Goal: Information Seeking & Learning: Learn about a topic

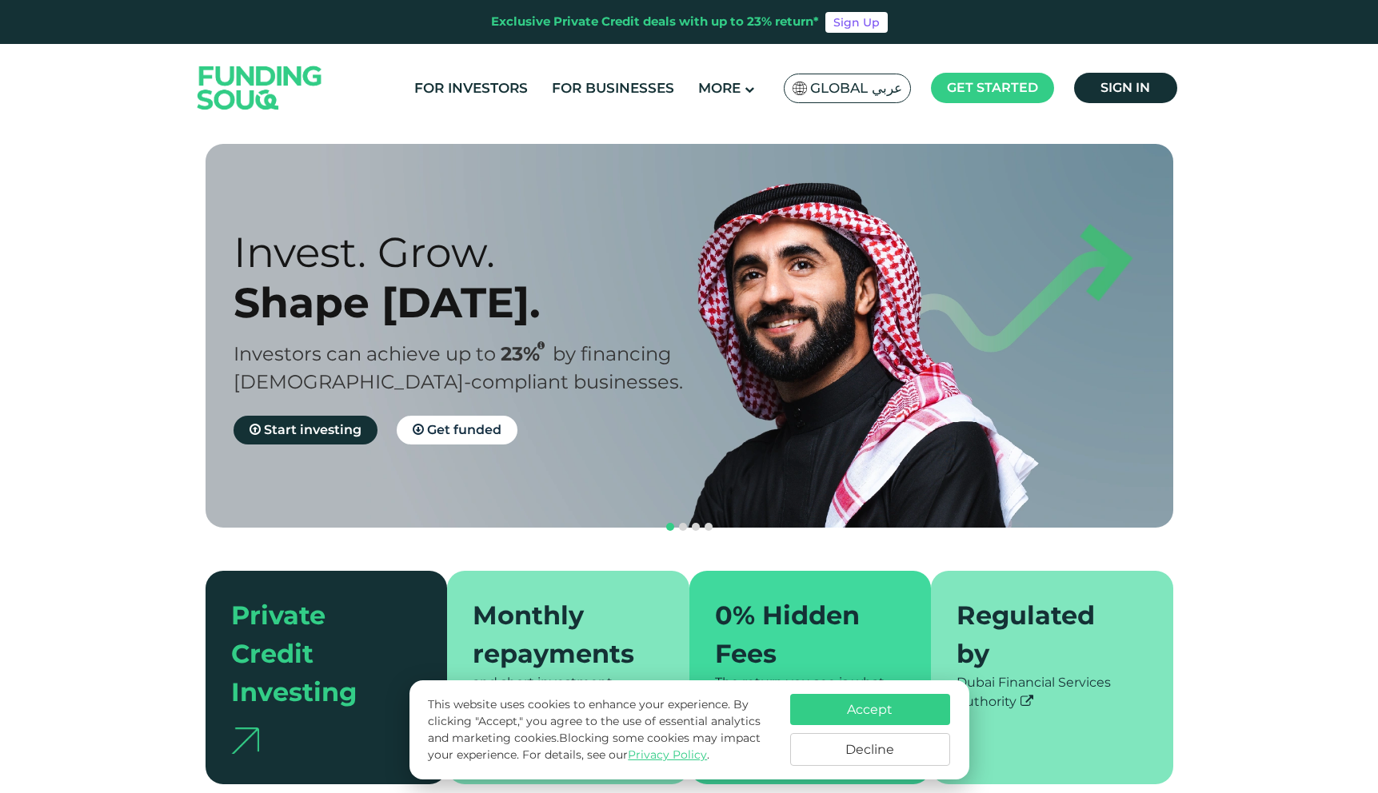
click at [865, 749] on button "Decline" at bounding box center [870, 749] width 160 height 33
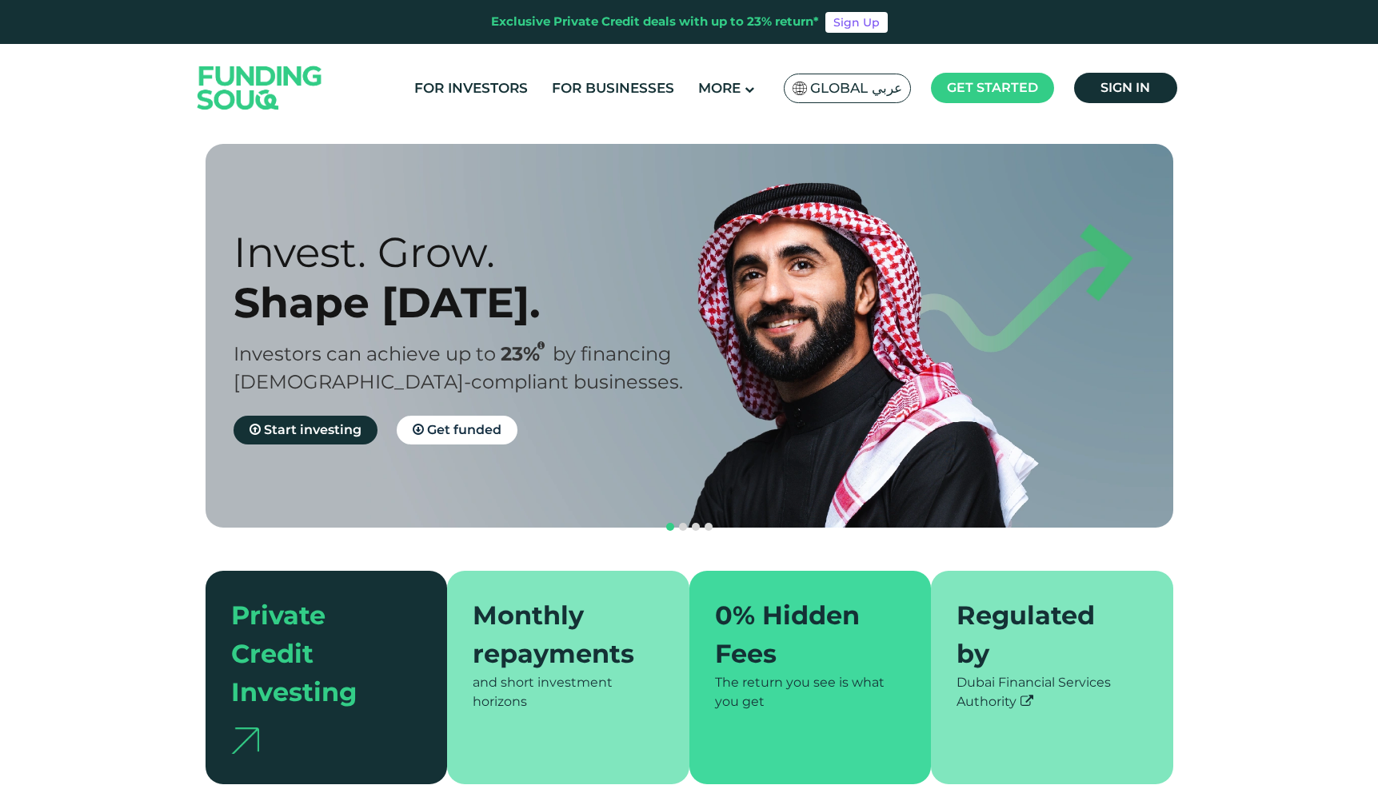
drag, startPoint x: 409, startPoint y: 286, endPoint x: 487, endPoint y: 286, distance: 77.6
click at [640, 293] on div "Shape Tomorrow." at bounding box center [476, 303] width 484 height 50
drag, startPoint x: 774, startPoint y: 334, endPoint x: 230, endPoint y: 335, distance: 543.9
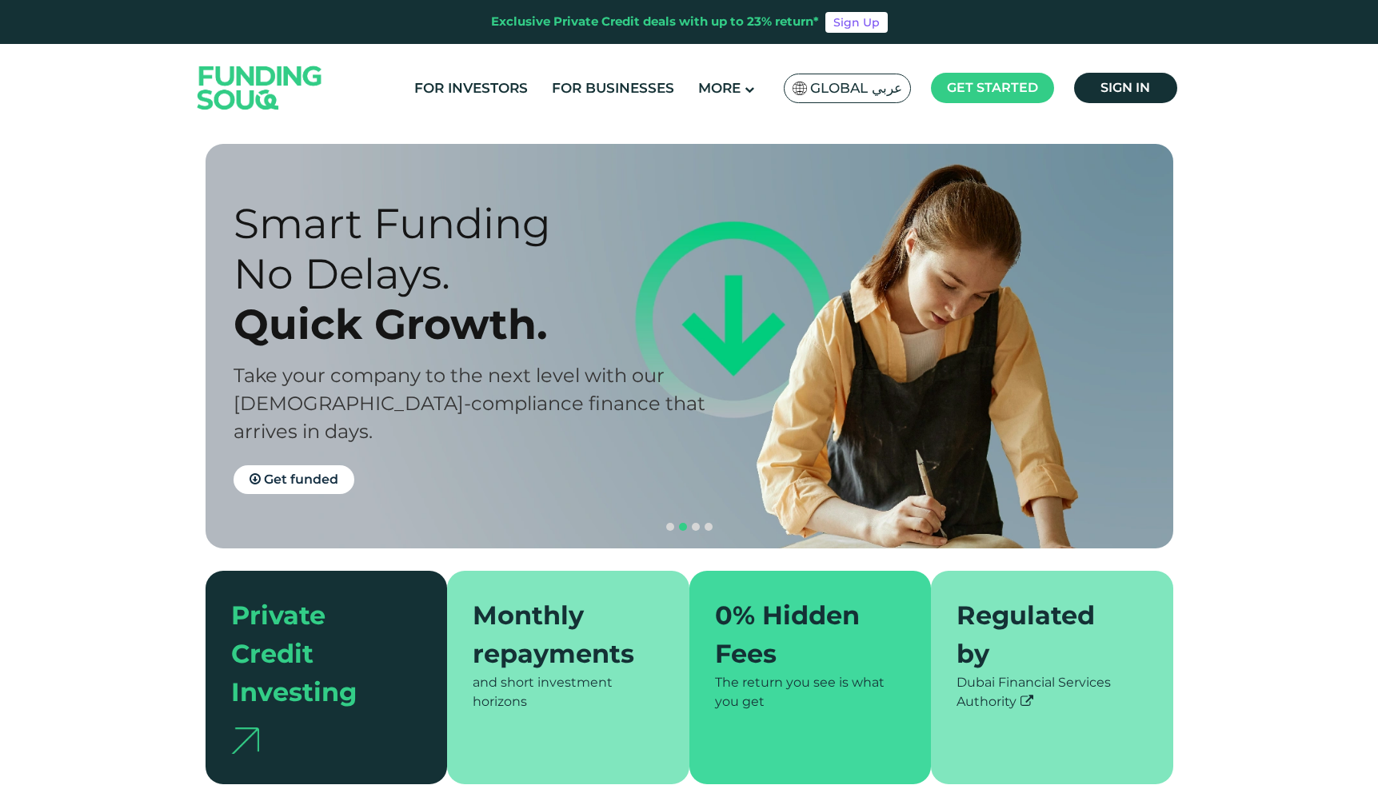
drag, startPoint x: 283, startPoint y: 306, endPoint x: 626, endPoint y: 290, distance: 343.5
click at [606, 290] on div "Smart Funding No Delays. Quick Growth." at bounding box center [476, 273] width 484 height 151
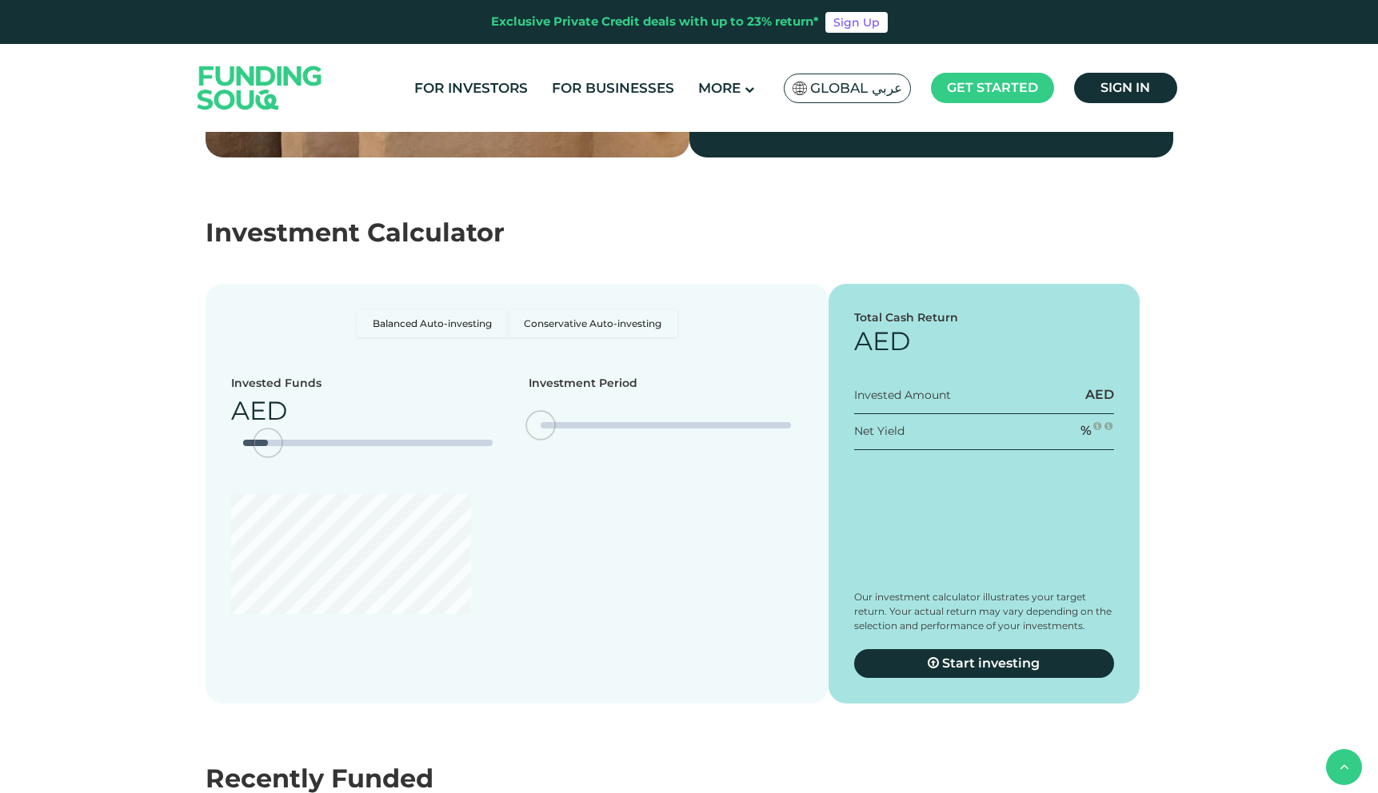
scroll to position [2701, 0]
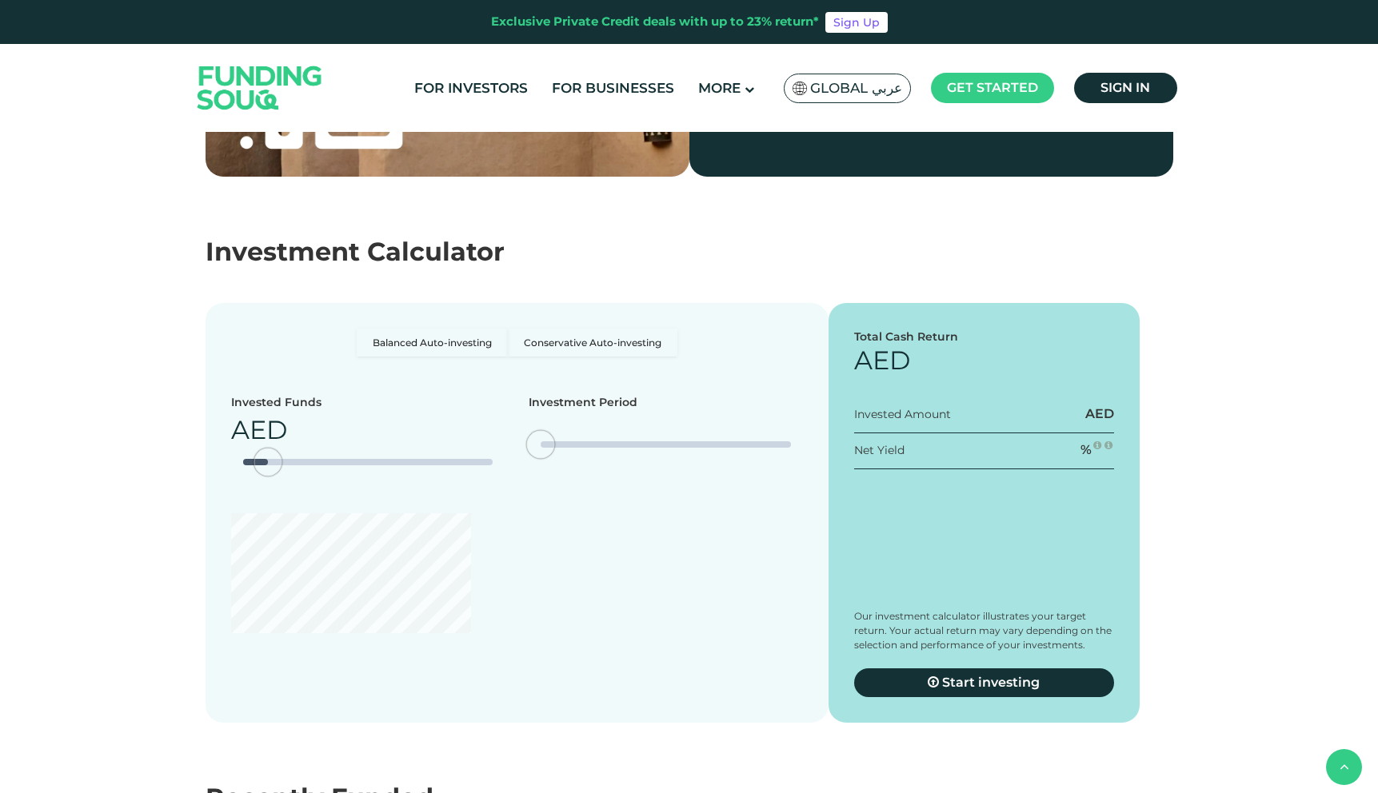
type tc-range-slider "4"
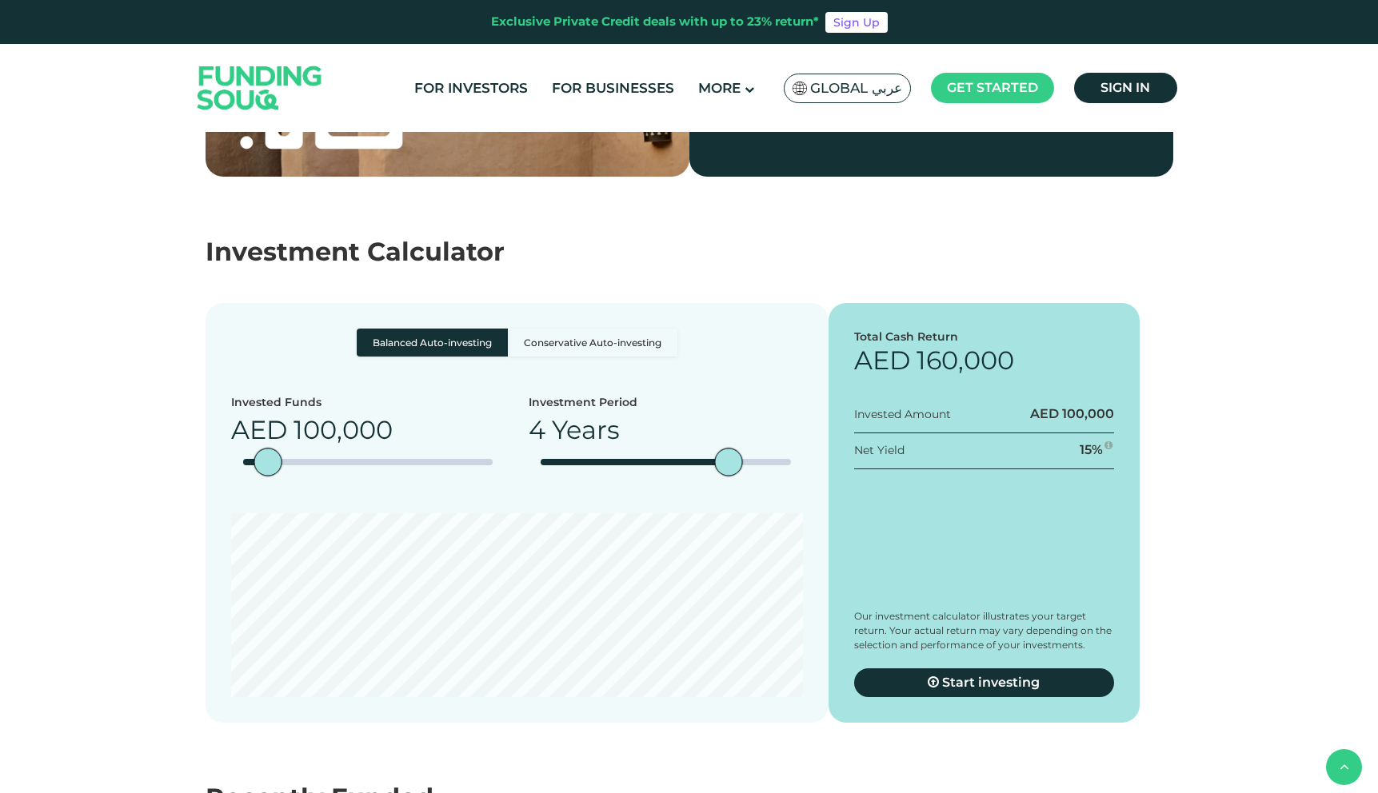
scroll to position [2609, 0]
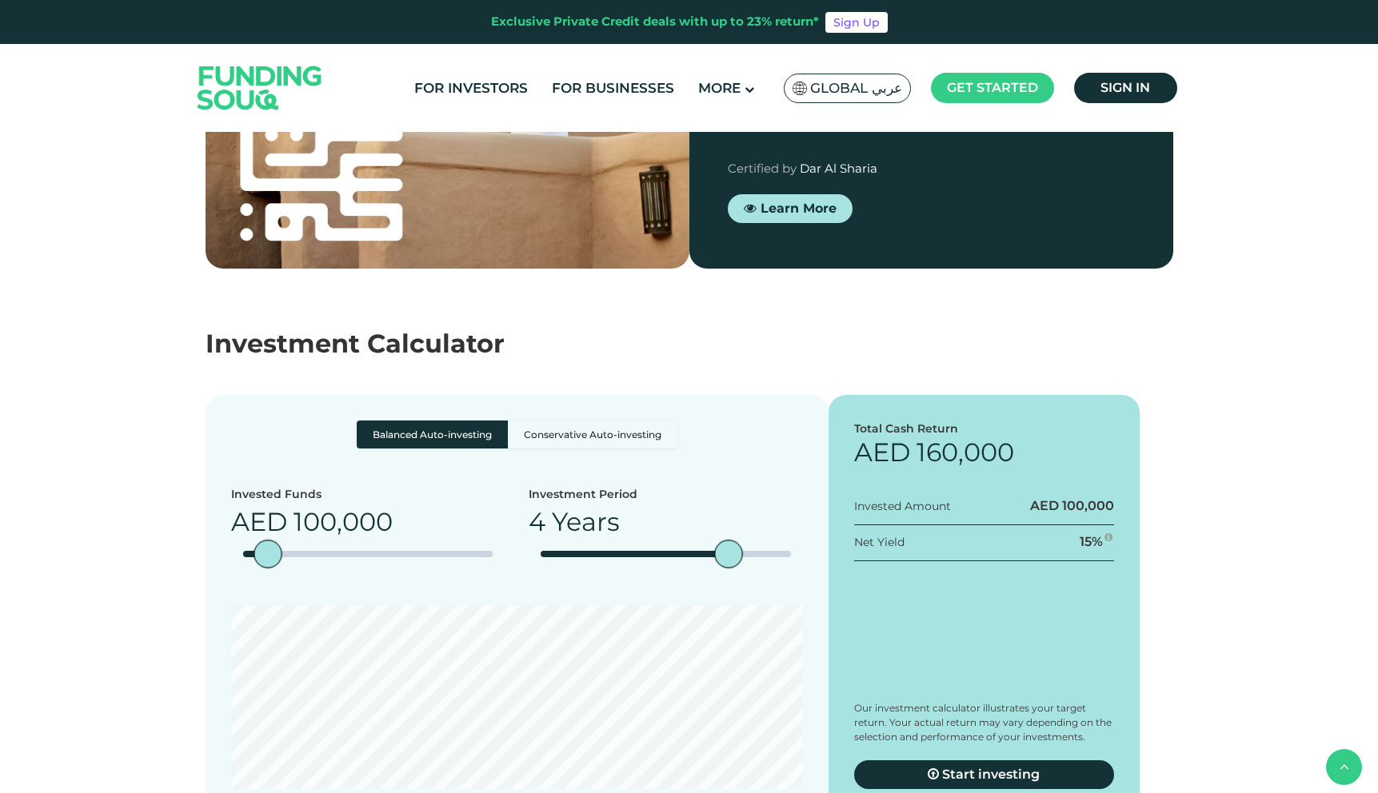
click at [527, 421] on label "Conservative Auto-investing" at bounding box center [593, 435] width 170 height 28
click at [367, 421] on input "Conservative Auto-investing" at bounding box center [362, 426] width 10 height 10
radio input "true"
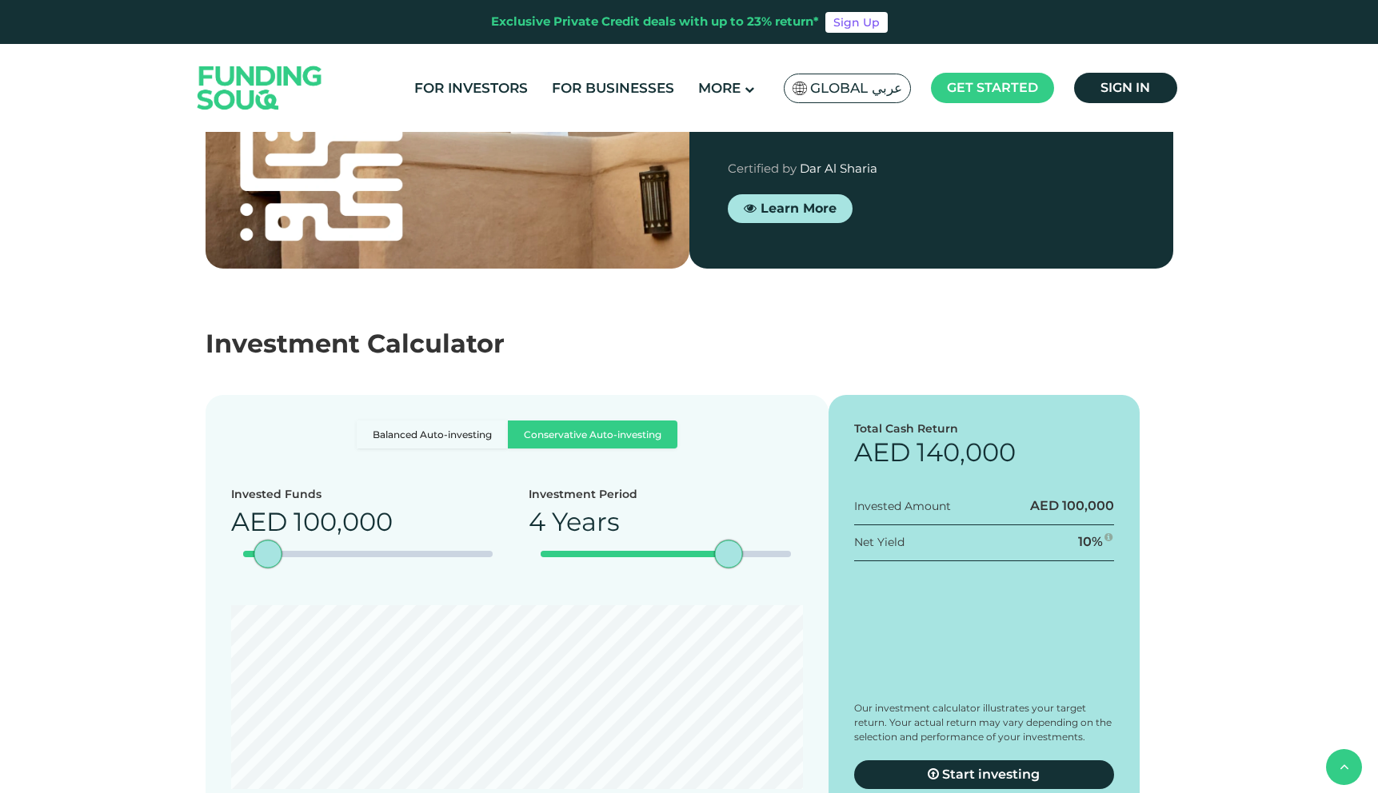
click at [456, 421] on label "Balanced Auto-investing" at bounding box center [432, 435] width 151 height 28
click at [367, 421] on input "Balanced Auto-investing" at bounding box center [362, 426] width 10 height 10
radio input "true"
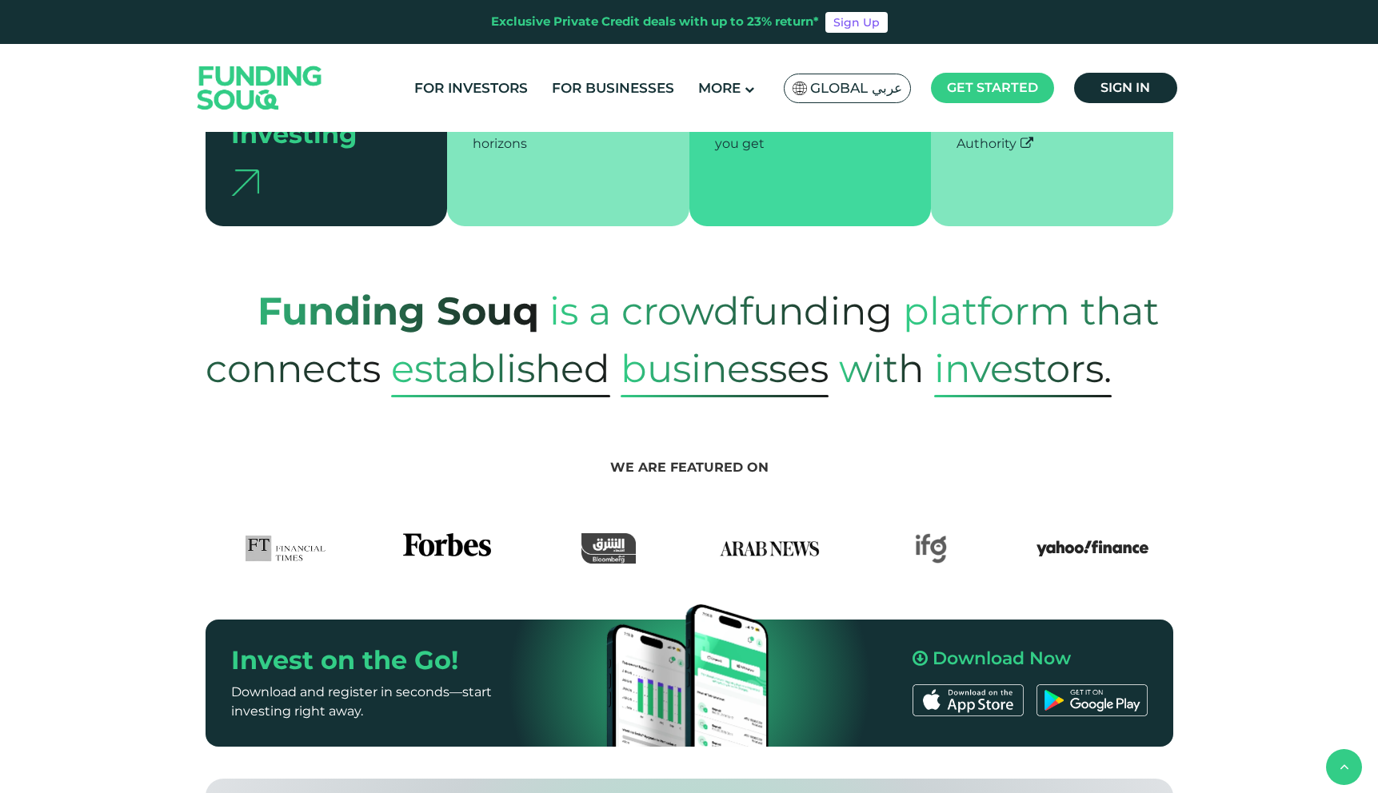
scroll to position [352, 0]
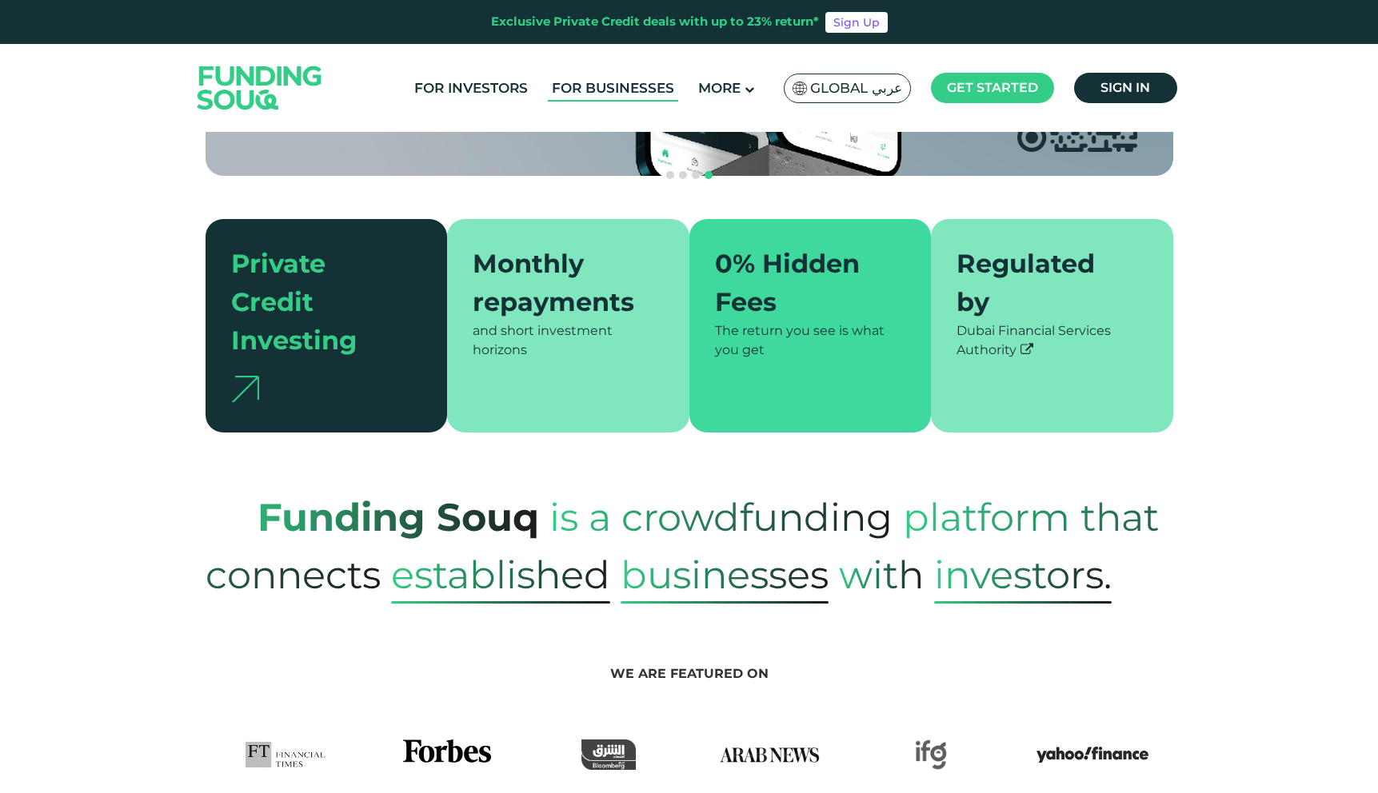
click at [642, 81] on link "For Businesses" at bounding box center [613, 88] width 130 height 26
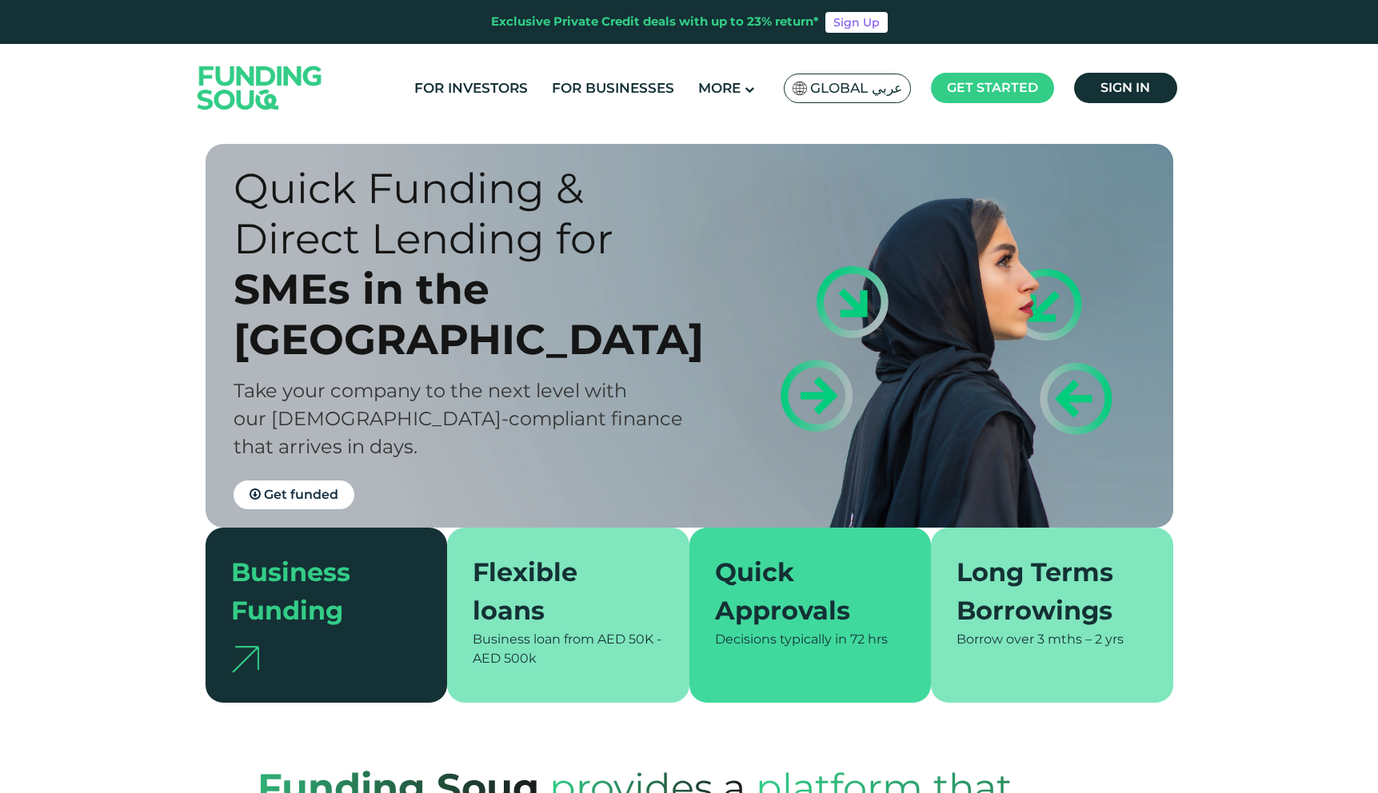
drag, startPoint x: 977, startPoint y: 319, endPoint x: 620, endPoint y: 338, distance: 358.0
click at [628, 338] on div "Quick Funding & Direct Lending for SMEs in the UAE Take your company to the nex…" at bounding box center [702, 336] width 968 height 384
click at [620, 338] on div "SMEs in the UAE" at bounding box center [476, 314] width 484 height 101
drag, startPoint x: 243, startPoint y: 381, endPoint x: 634, endPoint y: 395, distance: 391.3
click at [622, 395] on div "Take your company to the next level with our Shariah-compliant finance that arr…" at bounding box center [476, 419] width 484 height 84
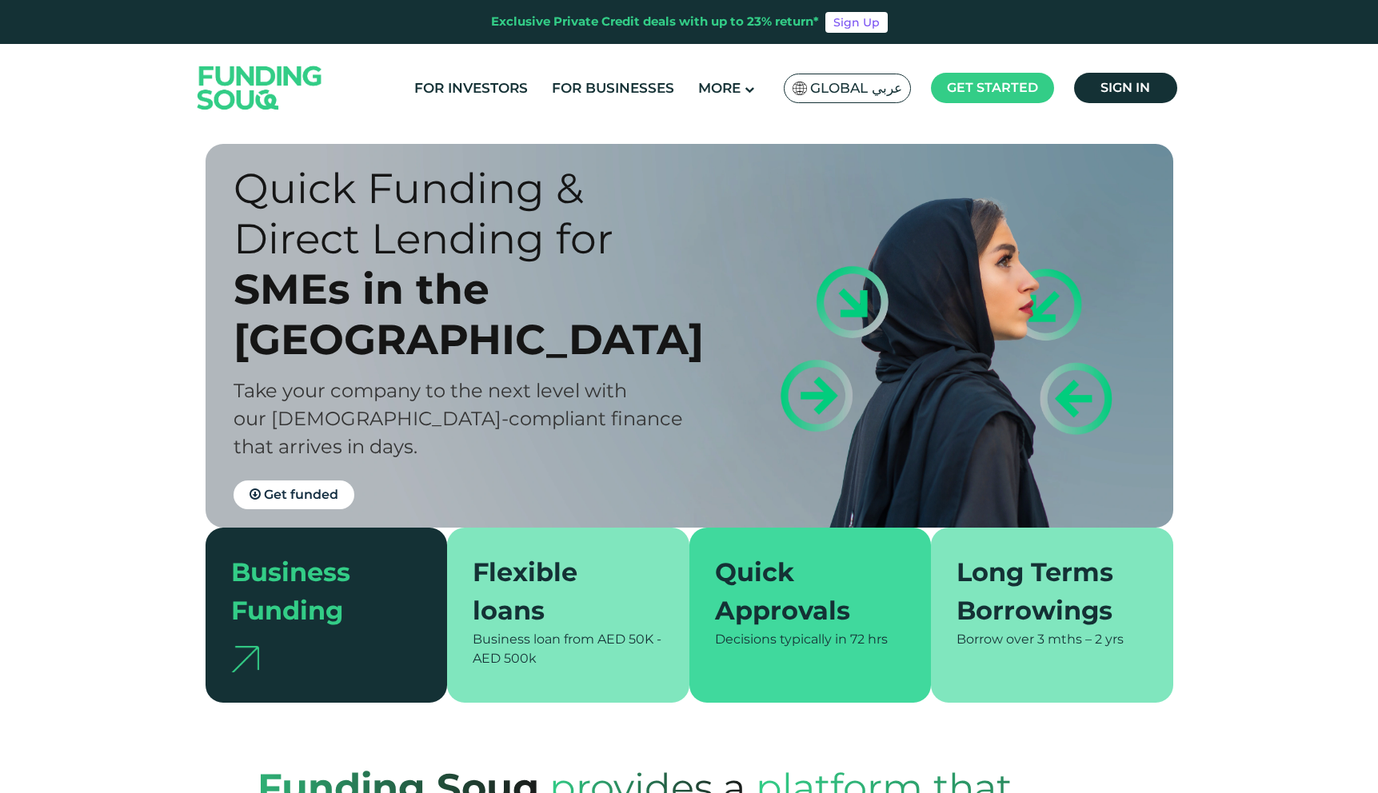
click at [645, 394] on div "Take your company to the next level with our Shariah-compliant finance that arr…" at bounding box center [476, 419] width 484 height 84
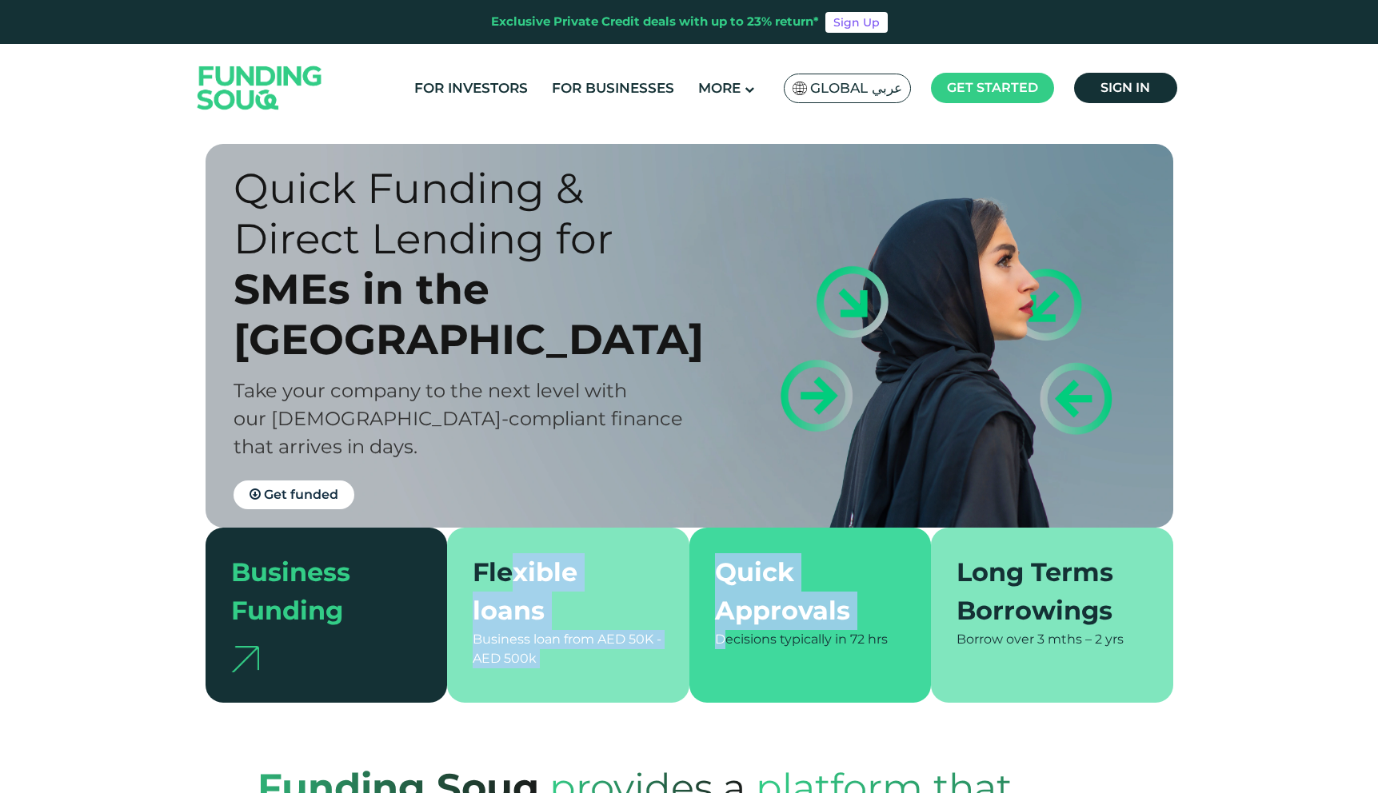
drag, startPoint x: 509, startPoint y: 574, endPoint x: 738, endPoint y: 643, distance: 239.6
click at [733, 642] on section "Business Funding Flexible loans Business loan from AED 50K - AED 500k Quick App…" at bounding box center [690, 615] width 968 height 175
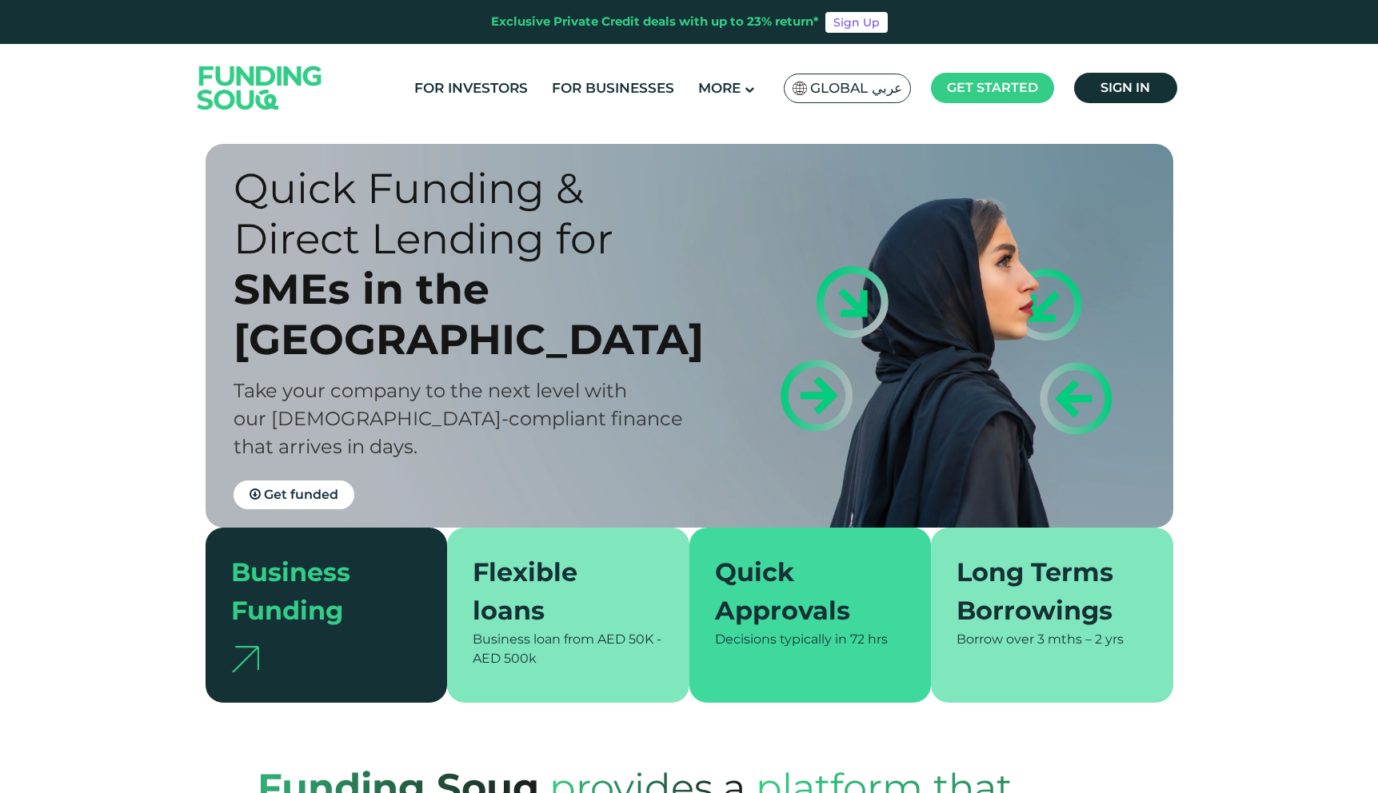
click at [738, 643] on span "Decisions typically in" at bounding box center [781, 639] width 132 height 15
click at [797, 631] on div "Decisions typically in 72 hrs" at bounding box center [810, 639] width 191 height 19
click at [1050, 567] on div "Long Terms Borrowings" at bounding box center [1043, 591] width 172 height 77
click at [477, 100] on link "For Investors" at bounding box center [471, 88] width 122 height 26
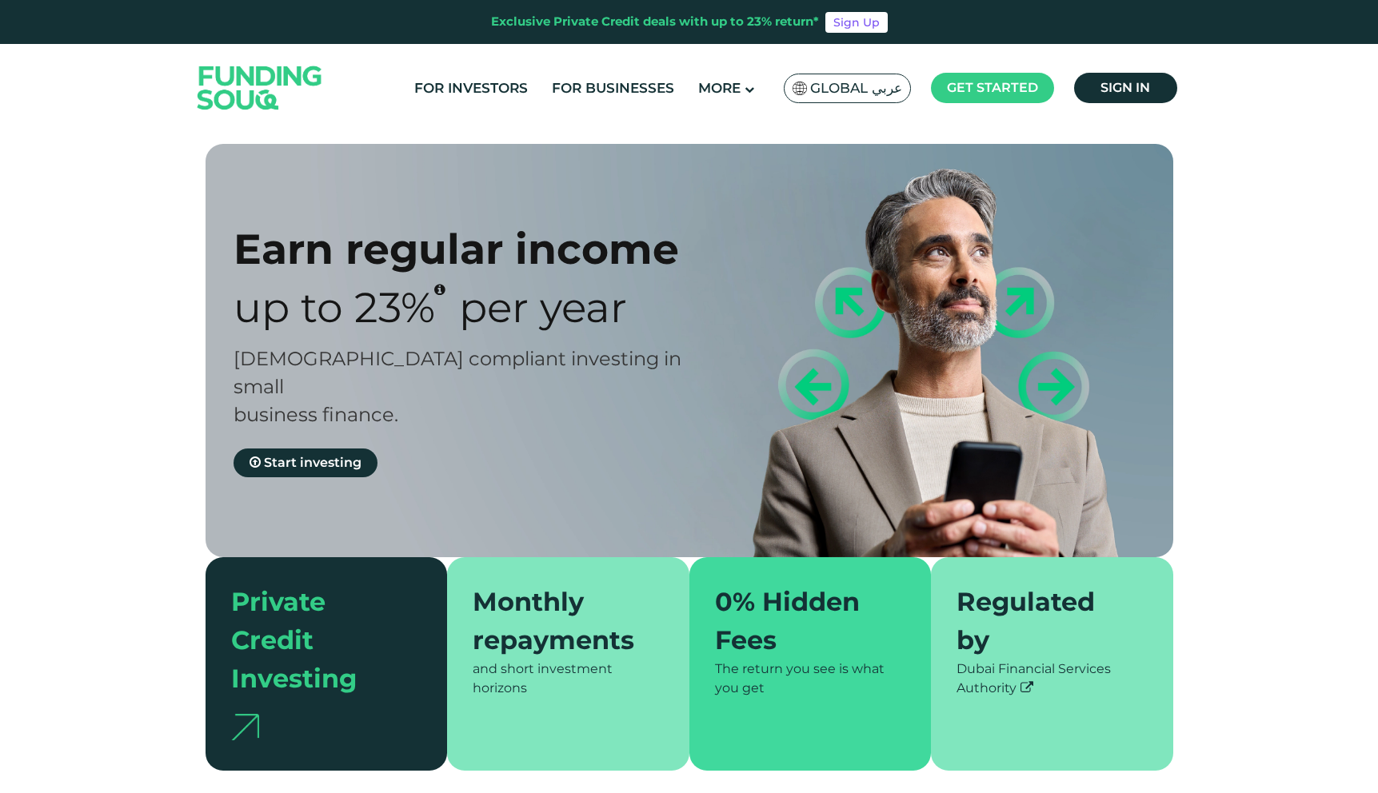
type tc-range-slider "4"
click at [929, 344] on div "Earn regular income Up to 23% Per Year Sharia compliant investing in small busi…" at bounding box center [702, 350] width 968 height 413
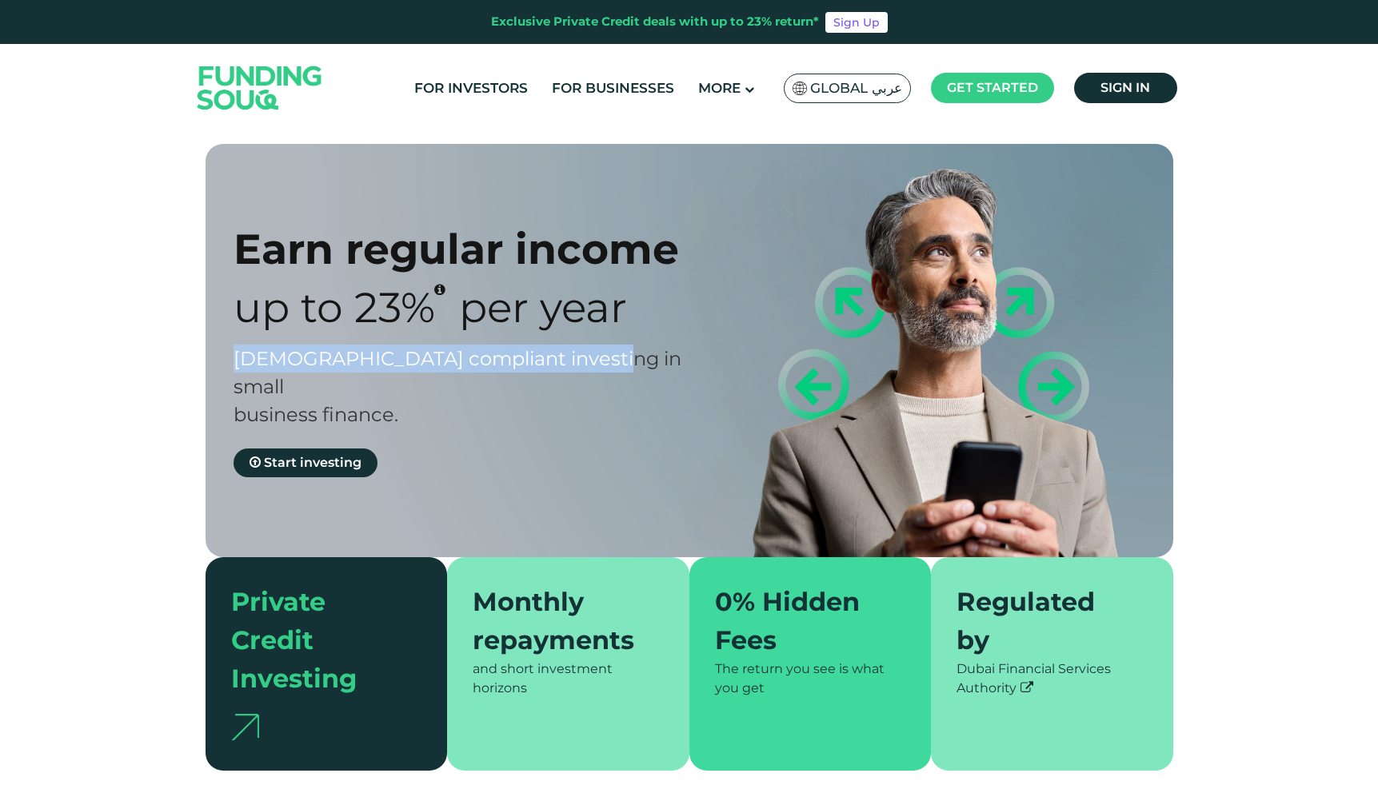
click at [929, 344] on div "Earn regular income Up to 23% Per Year Sharia compliant investing in small busi…" at bounding box center [702, 350] width 968 height 413
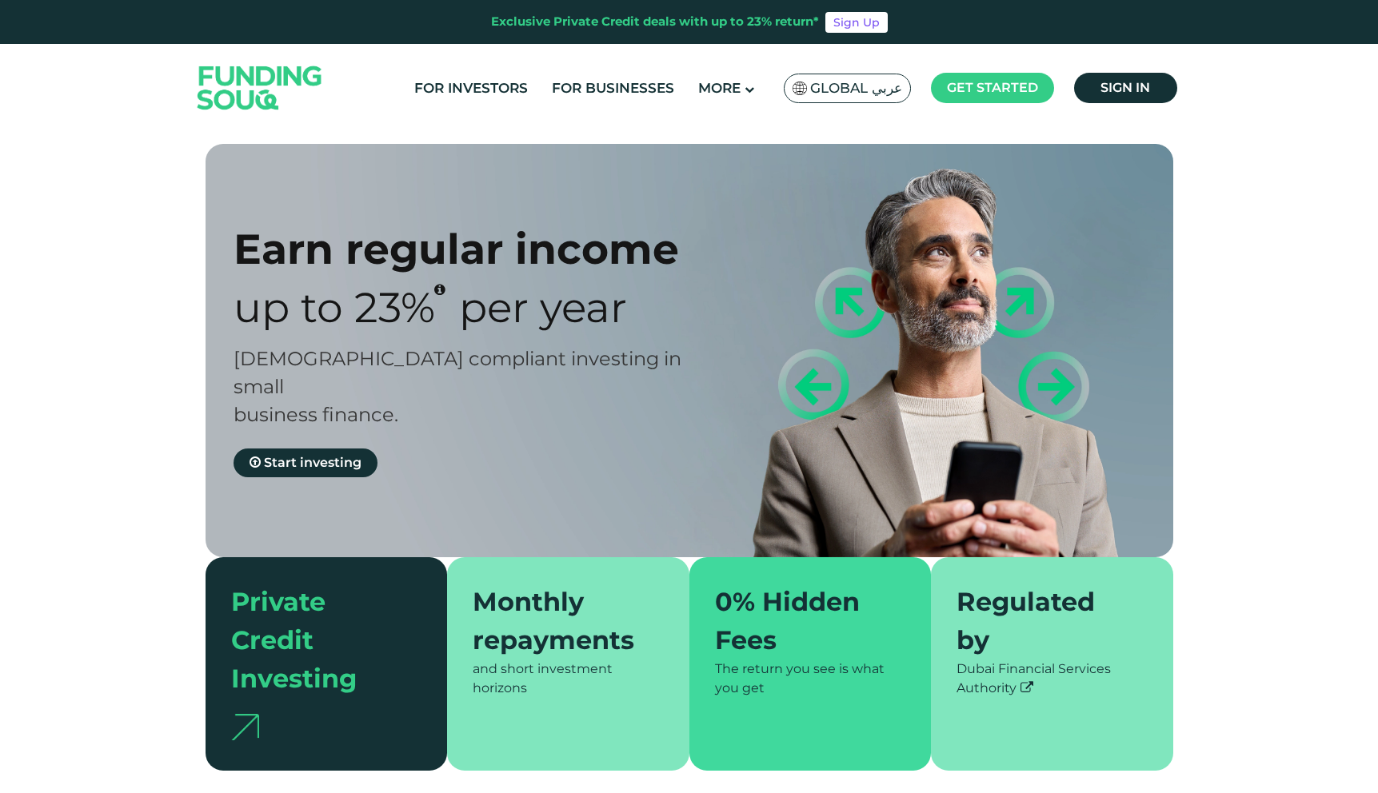
click at [955, 325] on div "Earn regular income Up to 23% Per Year Sharia compliant investing in small busi…" at bounding box center [702, 350] width 968 height 413
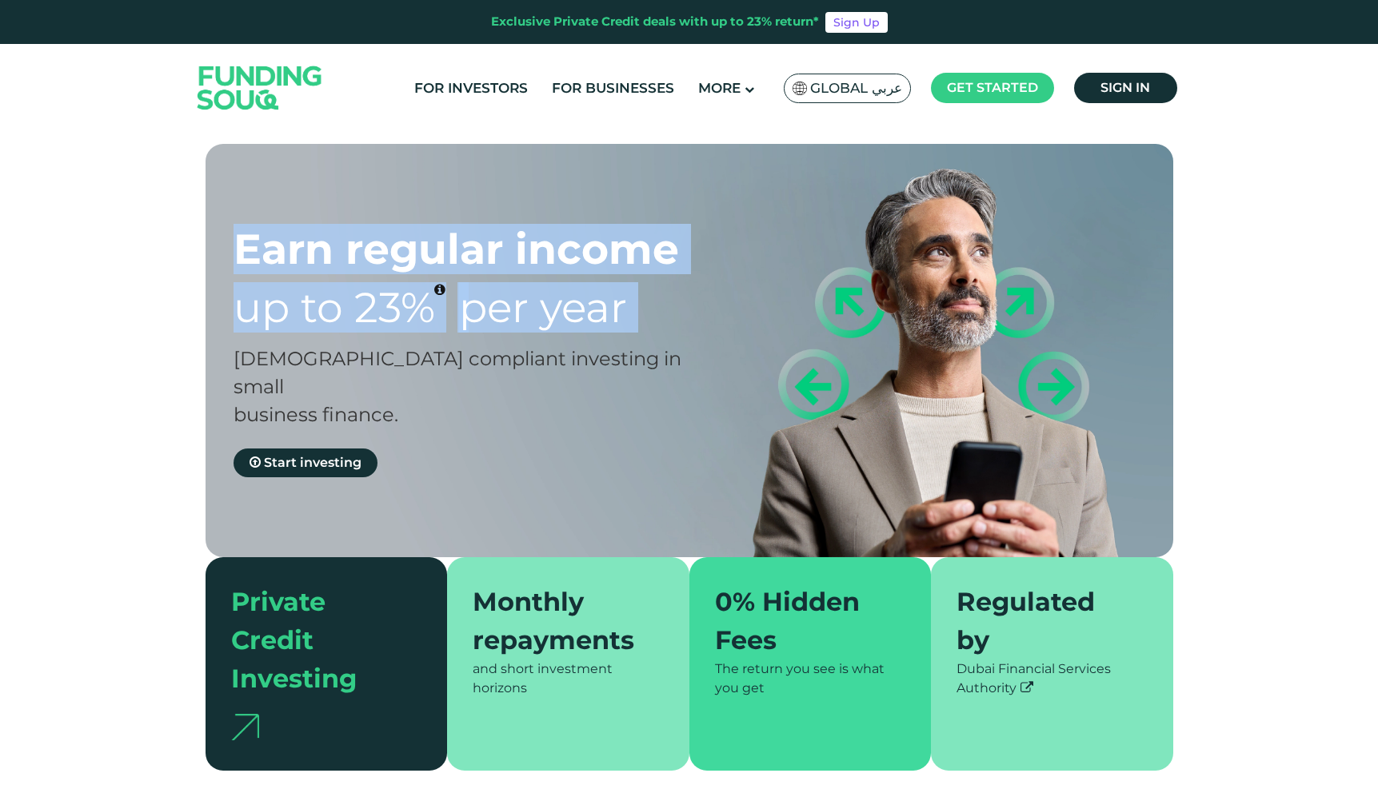
drag, startPoint x: 955, startPoint y: 325, endPoint x: 919, endPoint y: 235, distance: 96.5
click at [920, 232] on div "Earn regular income Up to 23% Per Year Sharia compliant investing in small busi…" at bounding box center [702, 350] width 968 height 413
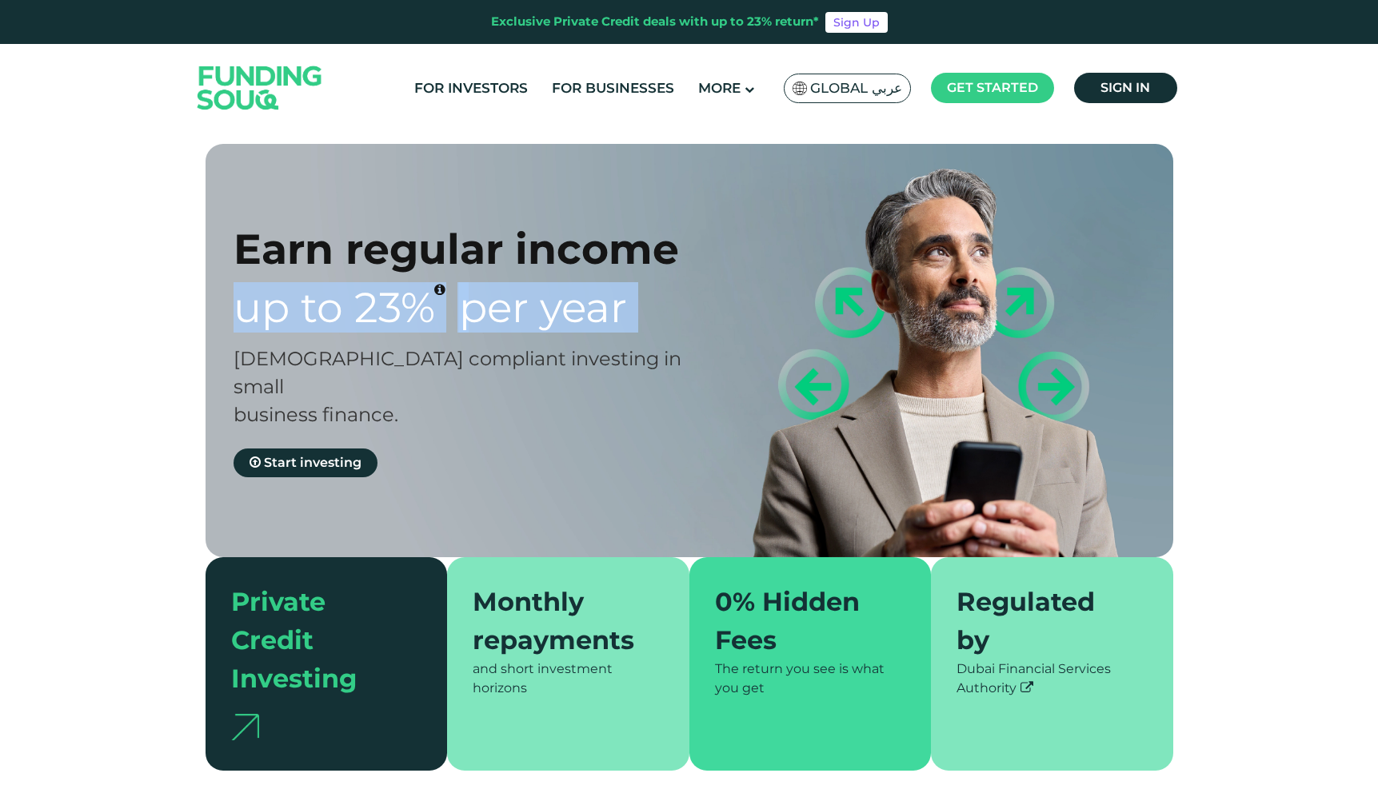
click at [919, 235] on div "Earn regular income Up to 23% Per Year Sharia compliant investing in small busi…" at bounding box center [702, 350] width 968 height 413
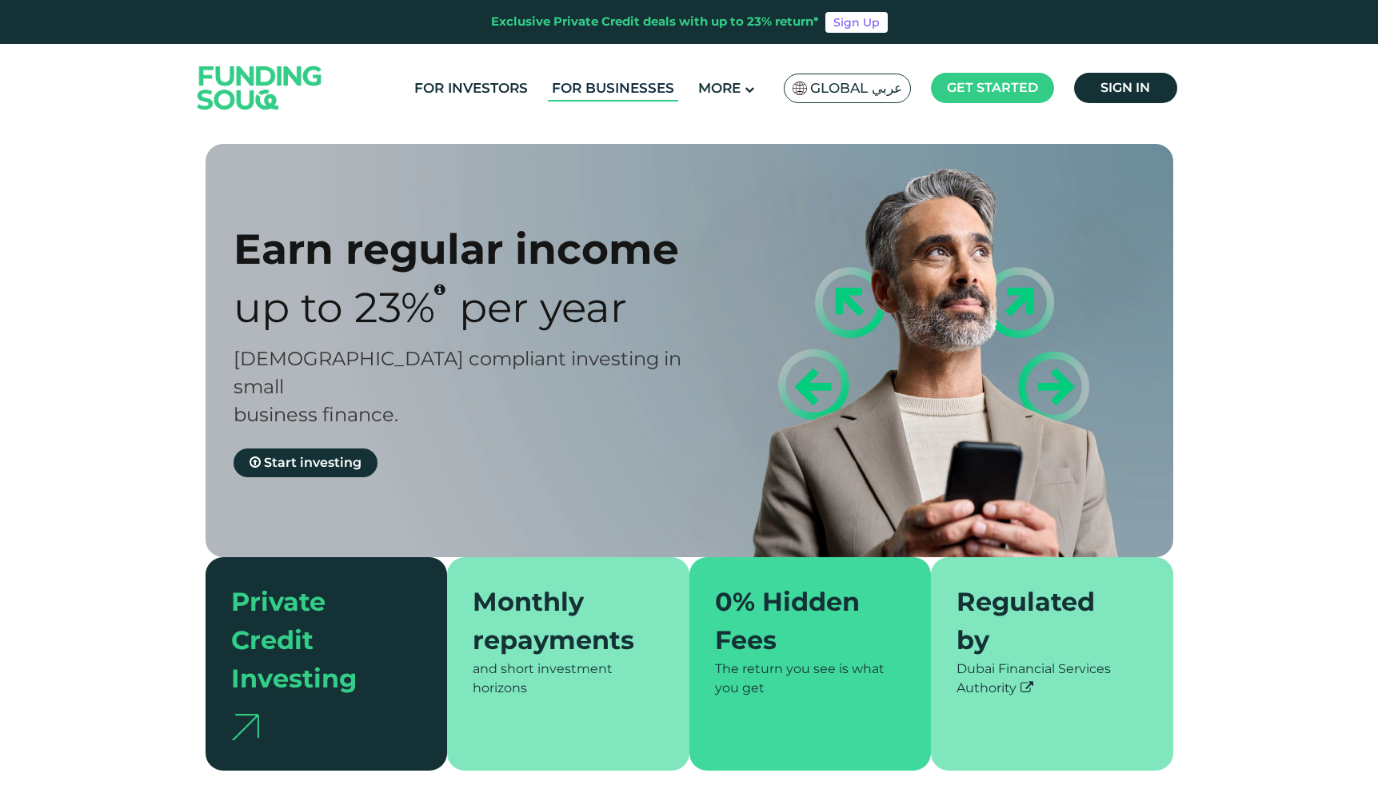
click at [624, 86] on link "For Businesses" at bounding box center [613, 88] width 130 height 26
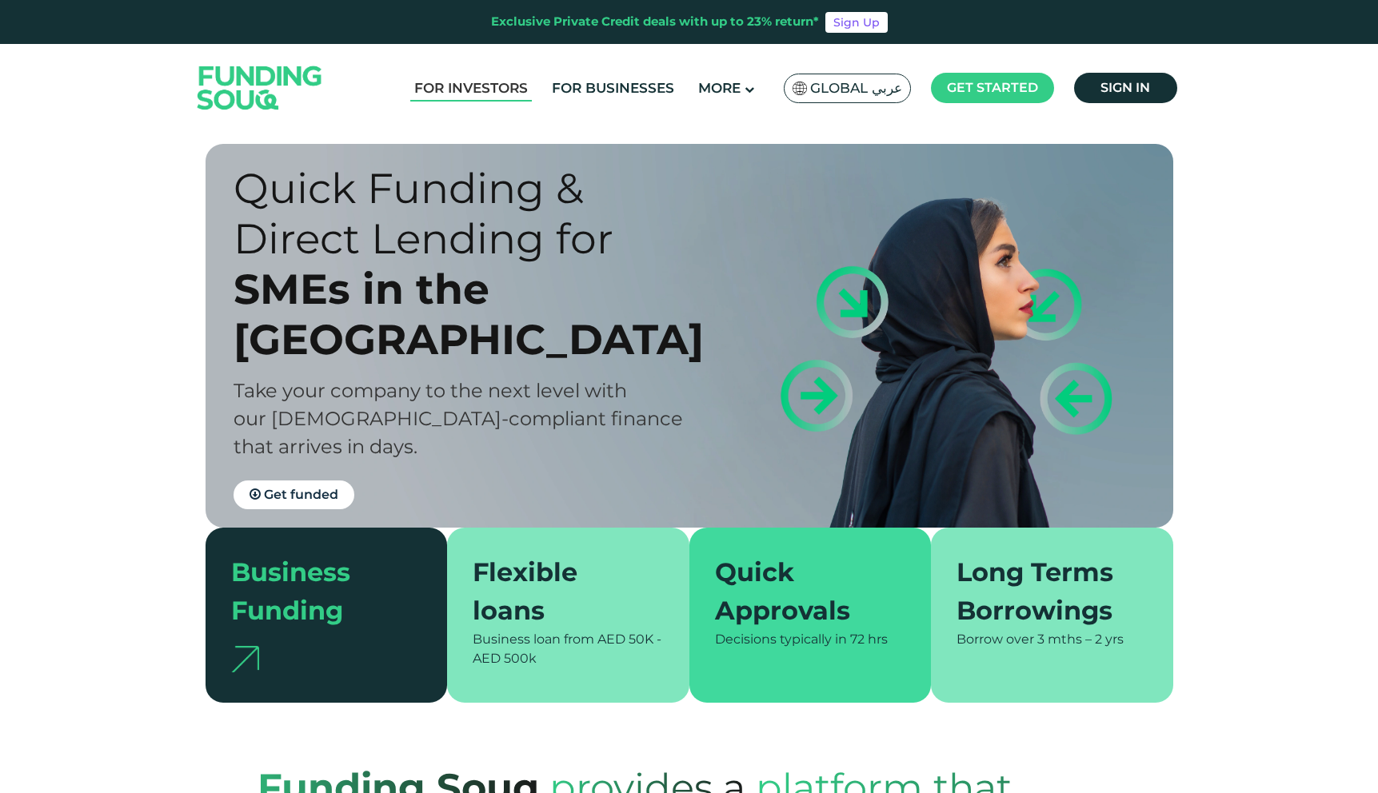
click at [491, 82] on link "For Investors" at bounding box center [471, 88] width 122 height 26
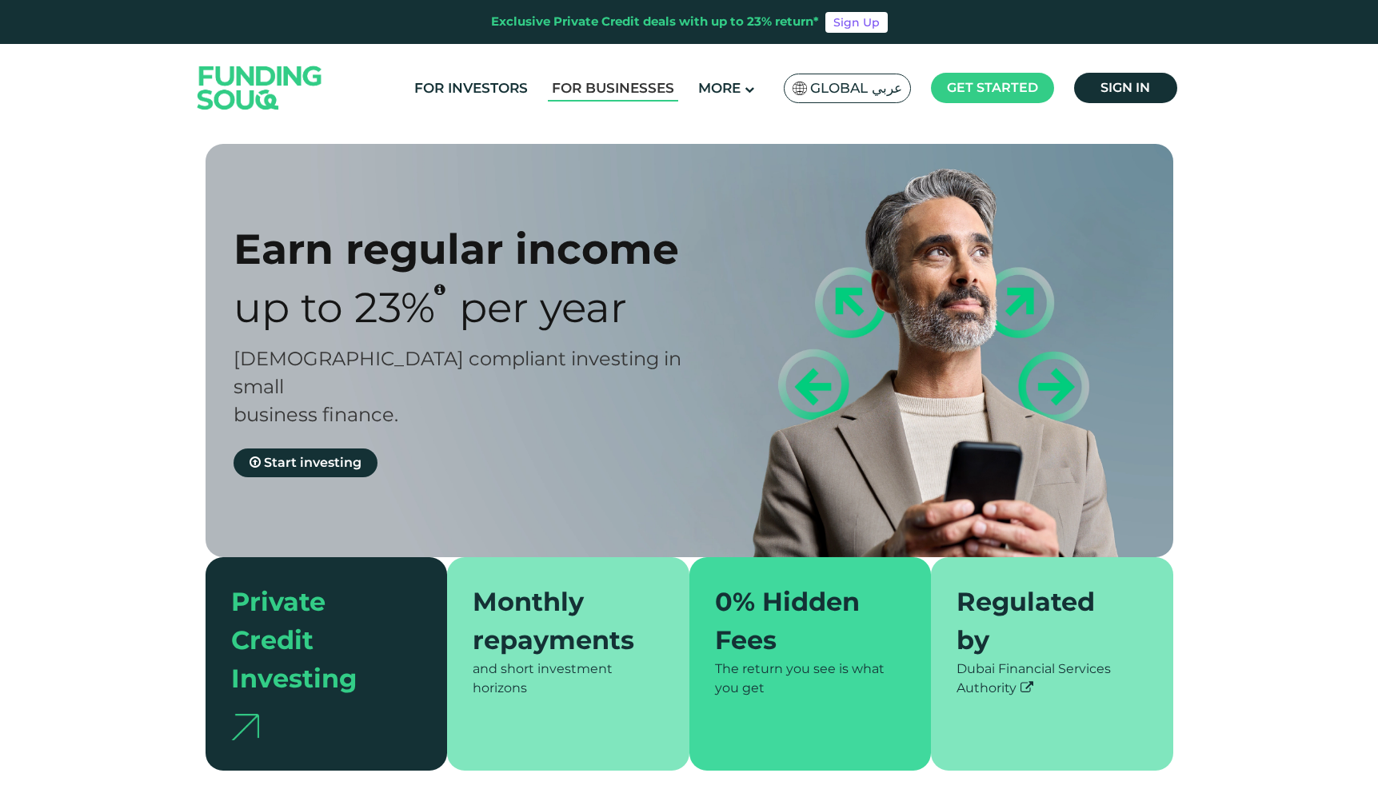
click at [599, 88] on link "For Businesses" at bounding box center [613, 88] width 130 height 26
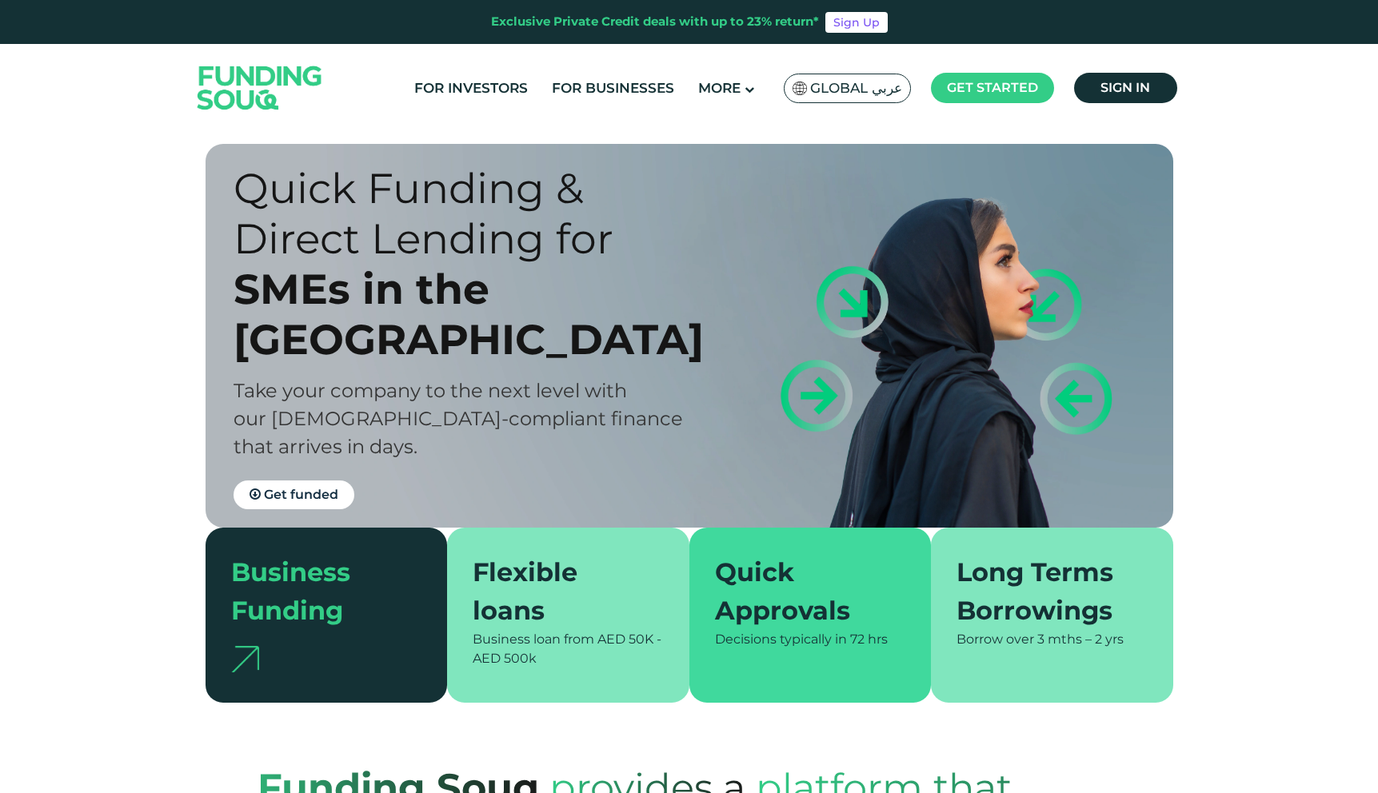
click at [317, 244] on div "Quick Funding & Direct Lending for" at bounding box center [476, 213] width 484 height 101
click at [313, 241] on div "Quick Funding & Direct Lending for" at bounding box center [476, 213] width 484 height 101
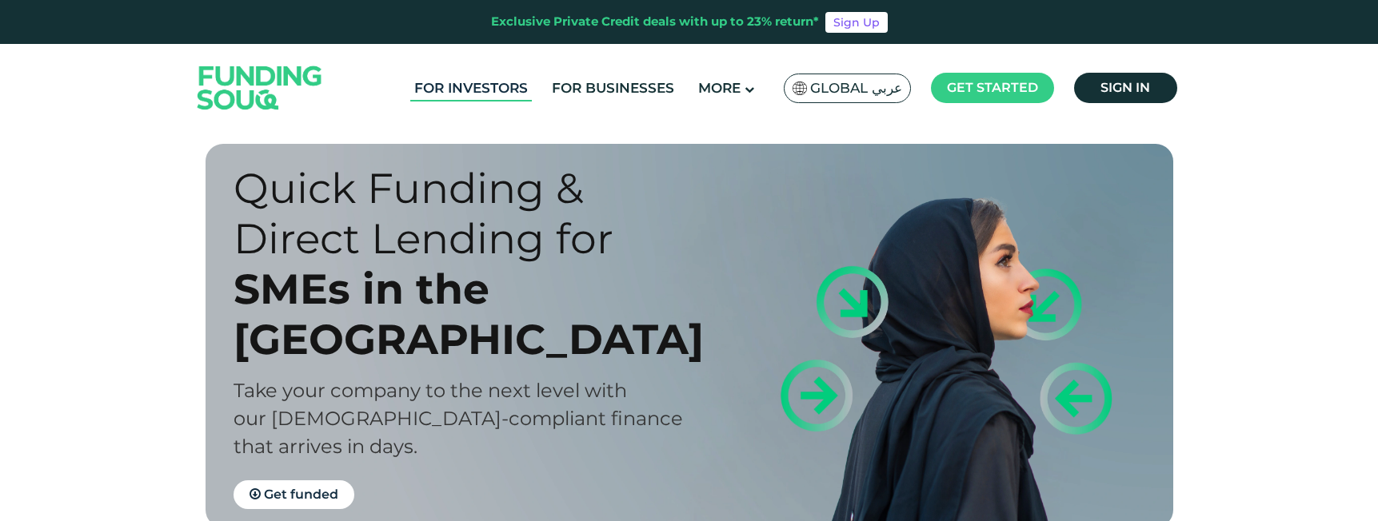
click at [479, 79] on link "For Investors" at bounding box center [471, 88] width 122 height 26
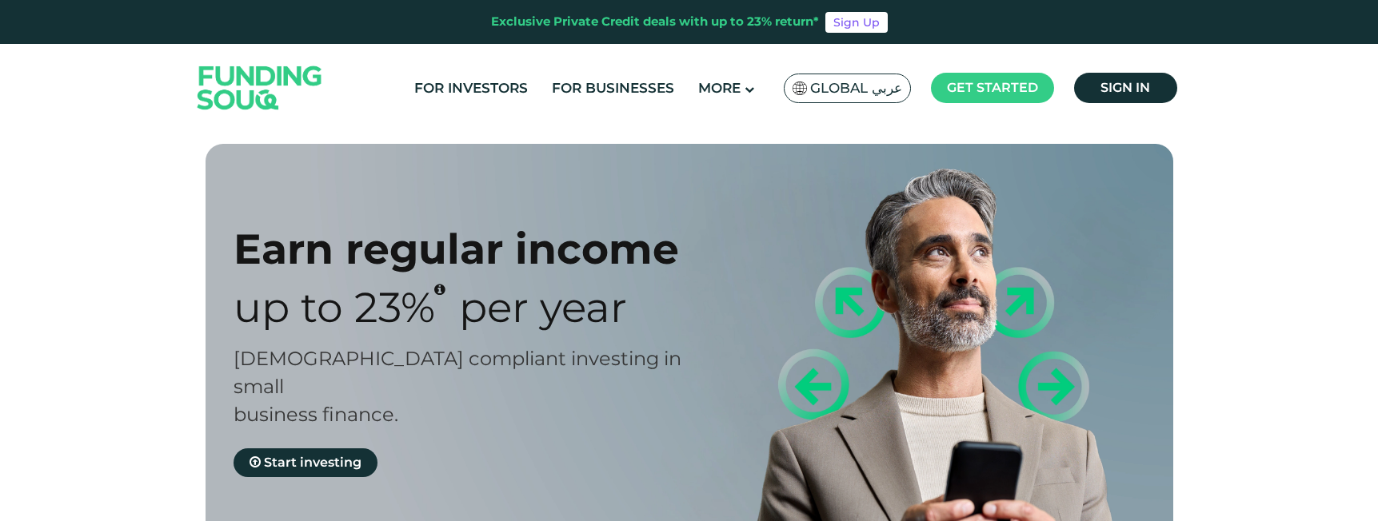
type tc-range-slider "4"
click at [573, 87] on link "For Businesses" at bounding box center [613, 88] width 130 height 26
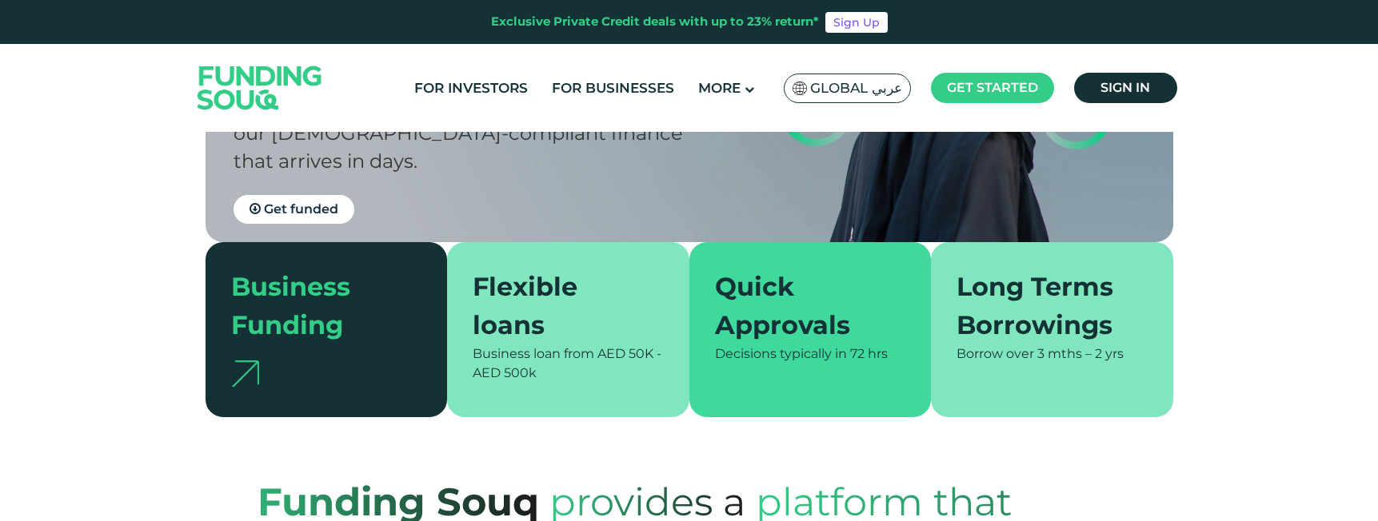
scroll to position [293, 0]
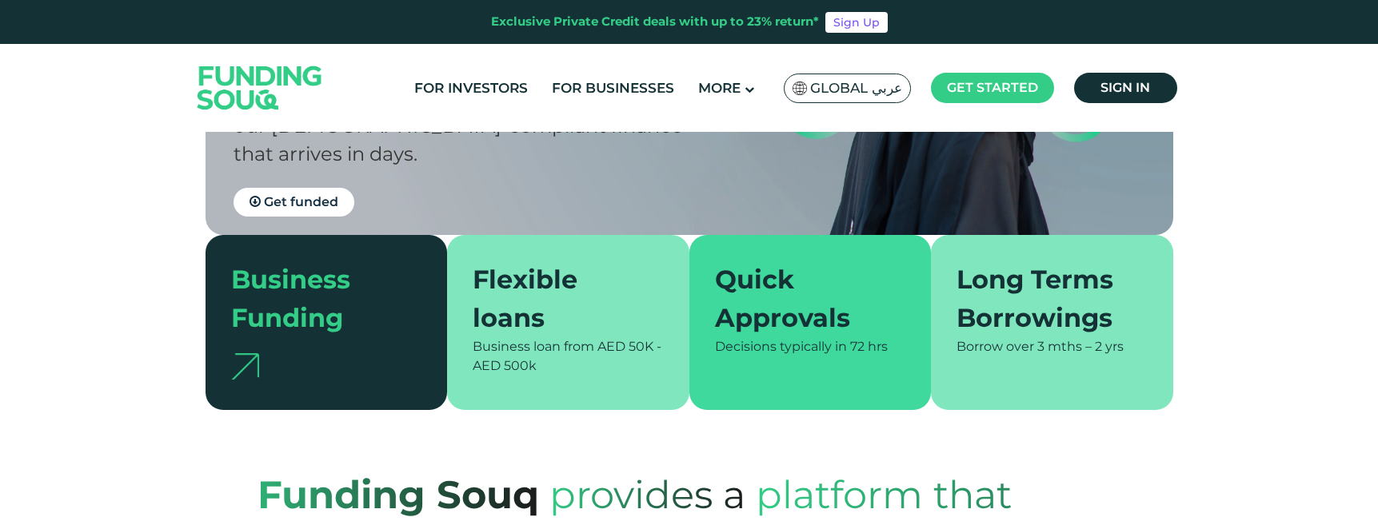
click at [260, 310] on div "Business Funding" at bounding box center [317, 299] width 172 height 77
click at [442, 310] on div "Business Funding" at bounding box center [327, 322] width 242 height 175
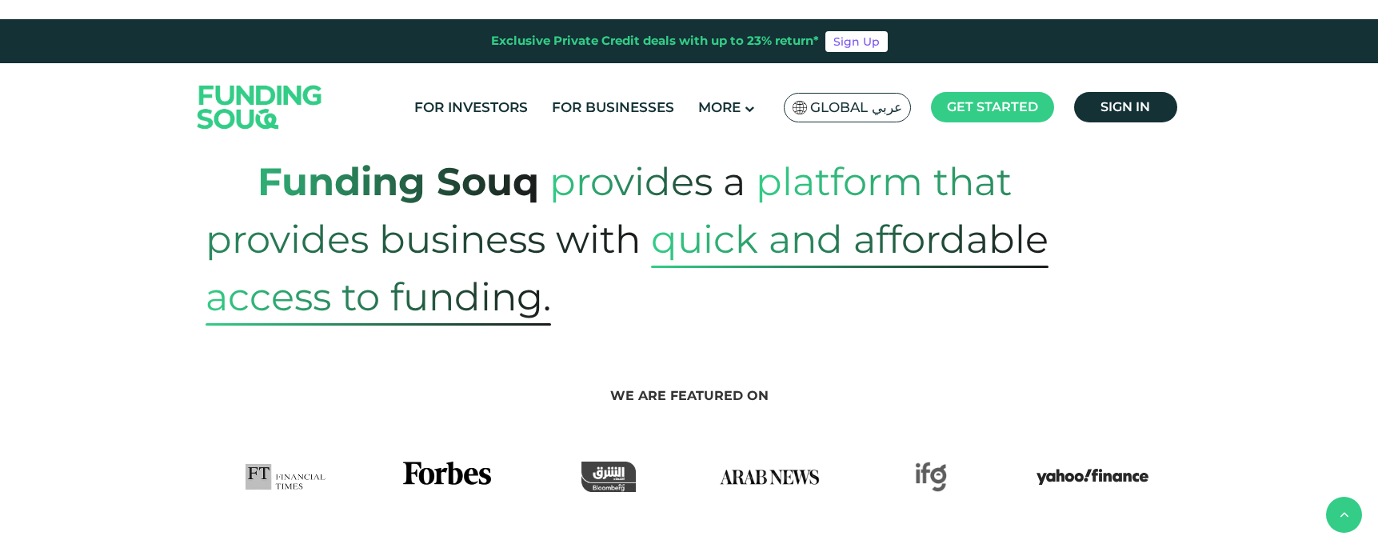
scroll to position [629, 0]
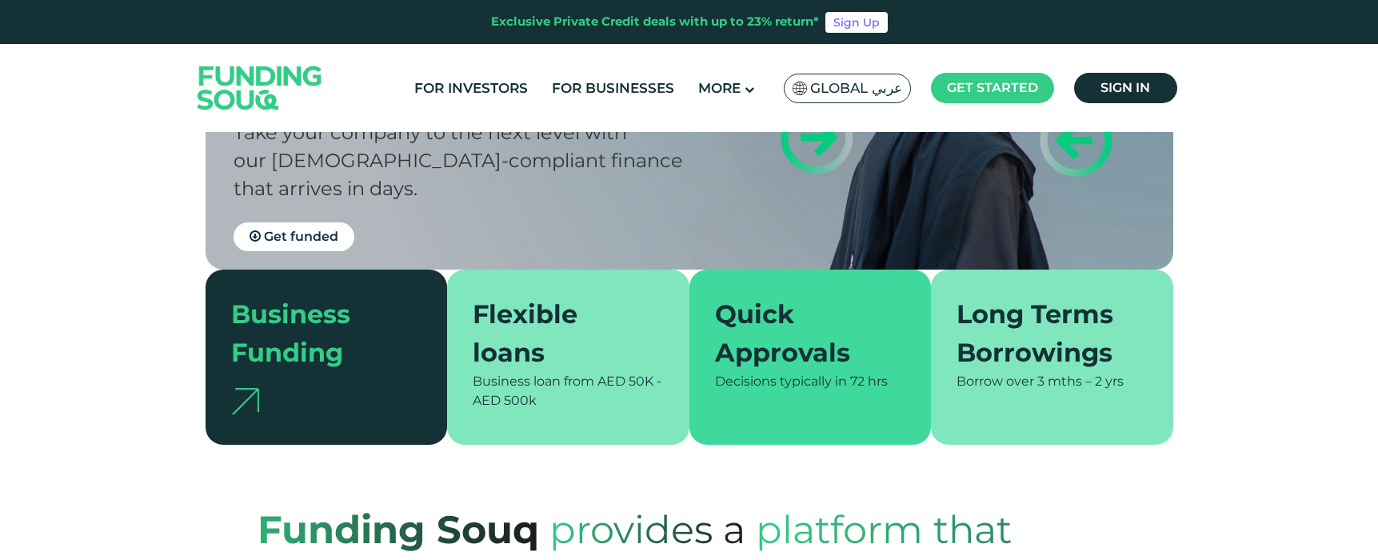
scroll to position [214, 0]
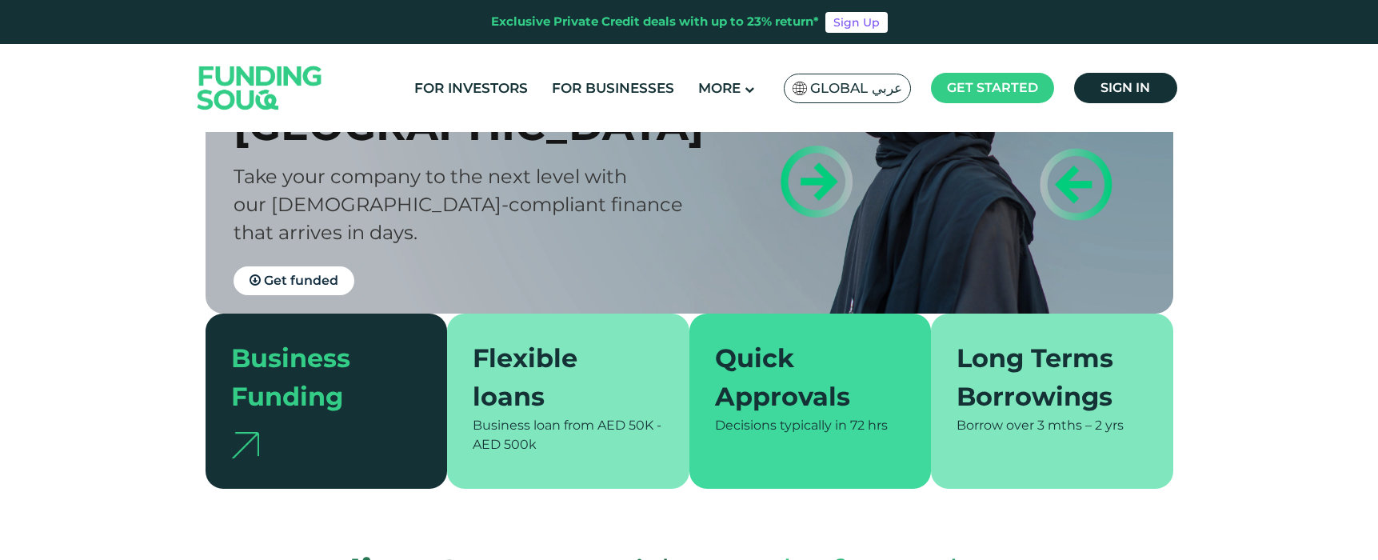
click at [722, 429] on span "Decisions typically in" at bounding box center [781, 424] width 132 height 15
copy section "Decisions typically in 72 hrs"
click at [722, 429] on span "Decisions typically in" at bounding box center [781, 424] width 132 height 15
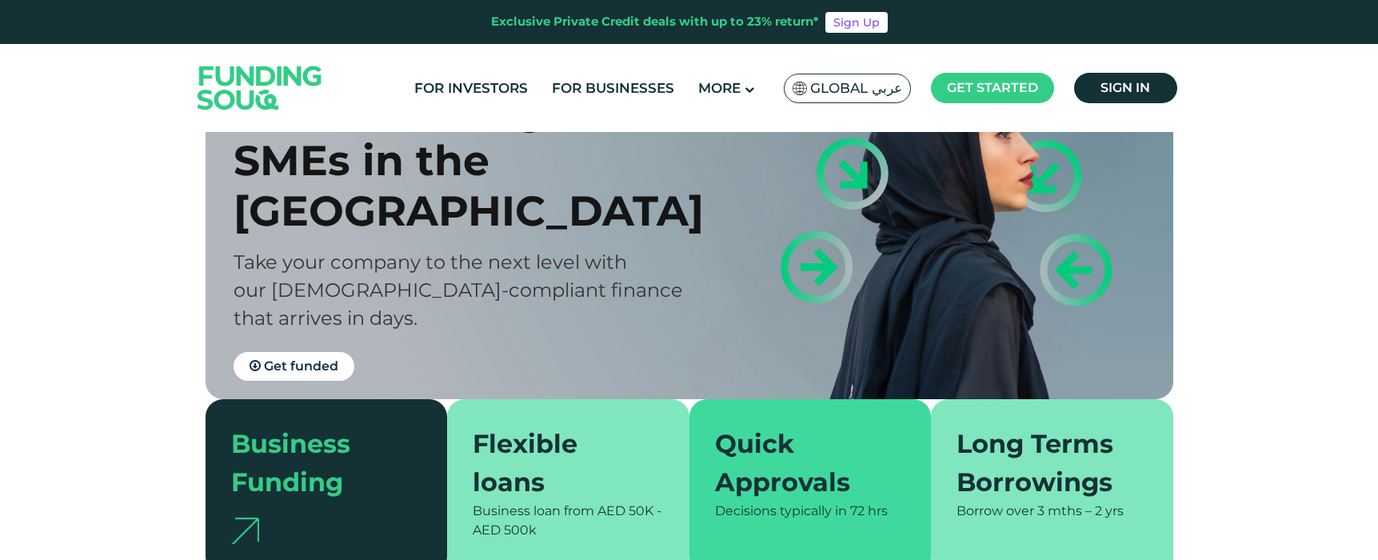
scroll to position [126, 0]
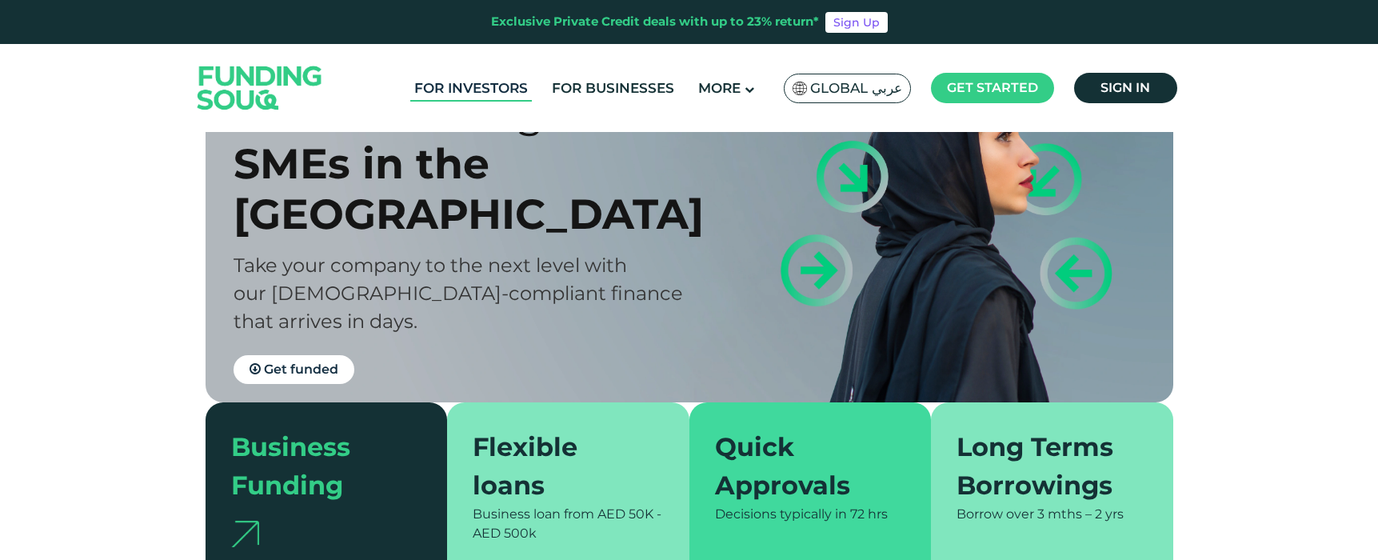
click at [457, 83] on link "For Investors" at bounding box center [471, 88] width 122 height 26
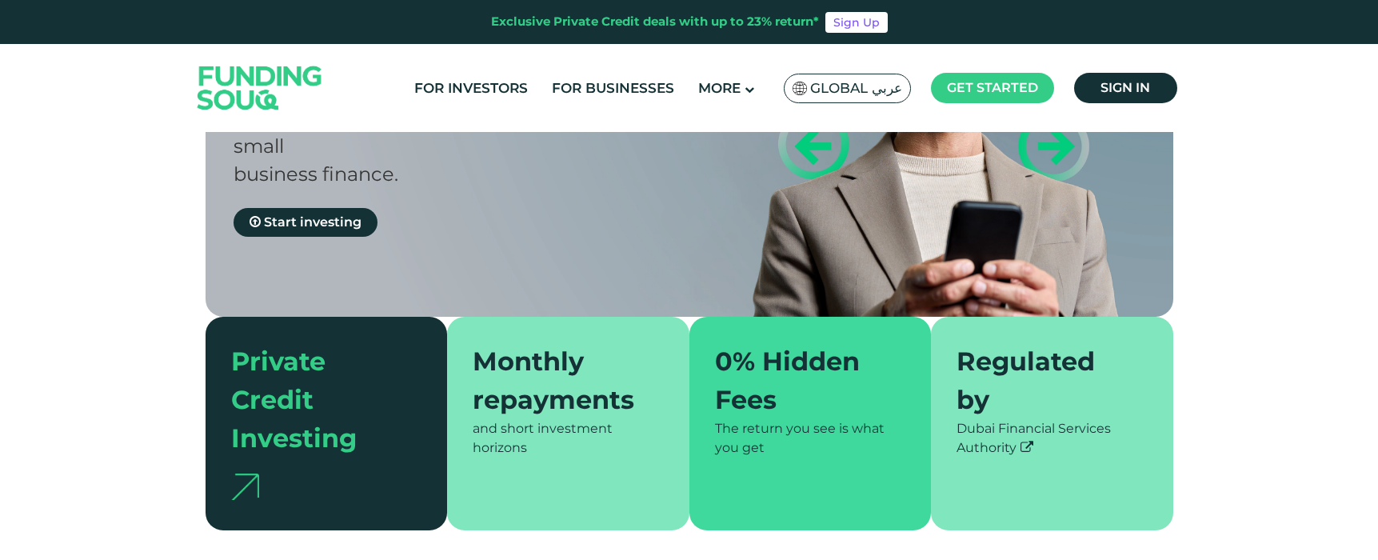
type tc-range-slider "4"
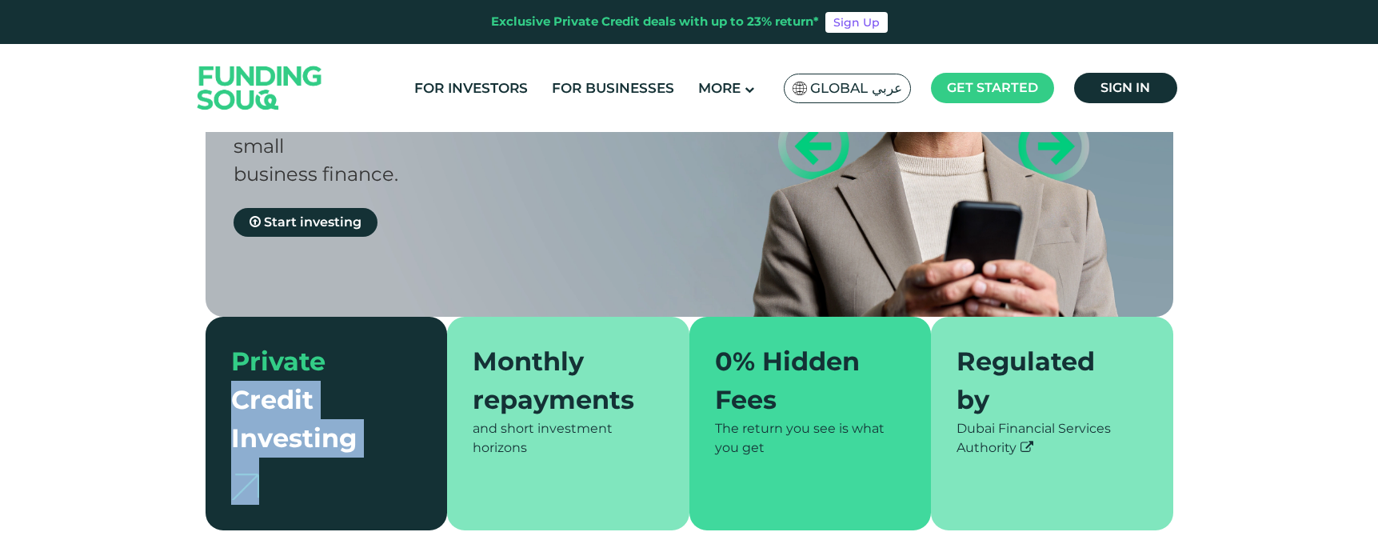
drag, startPoint x: 235, startPoint y: 360, endPoint x: 332, endPoint y: 445, distance: 129.2
click at [332, 445] on div "Private Credit Investing" at bounding box center [327, 424] width 242 height 214
click at [332, 457] on div at bounding box center [326, 480] width 191 height 47
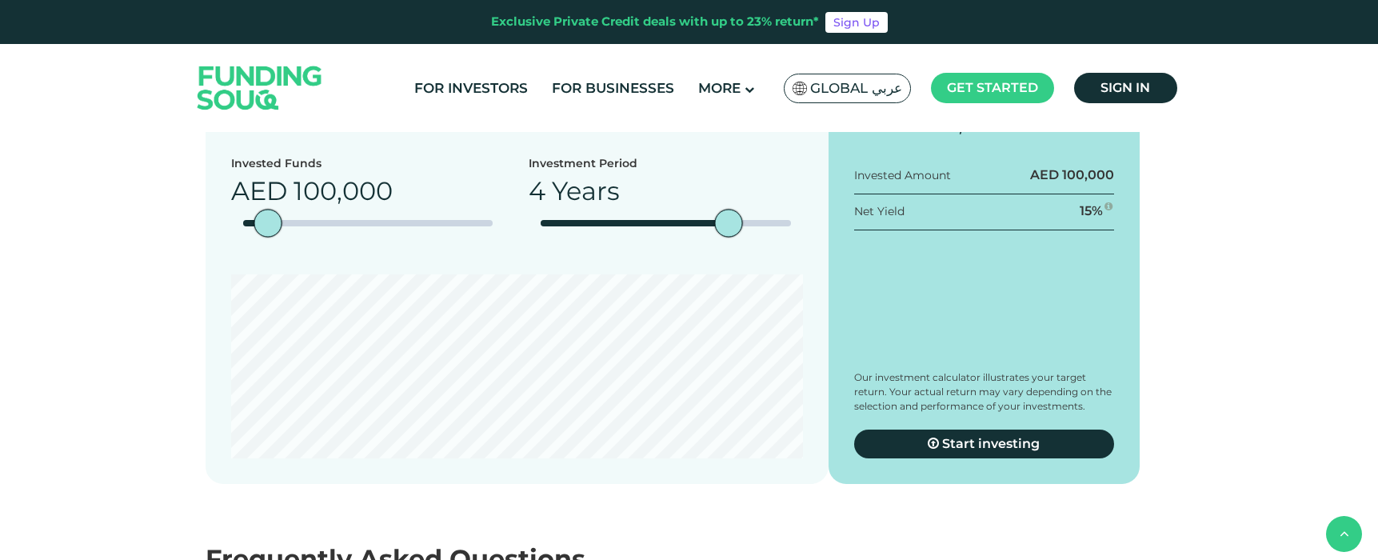
scroll to position [1752, 0]
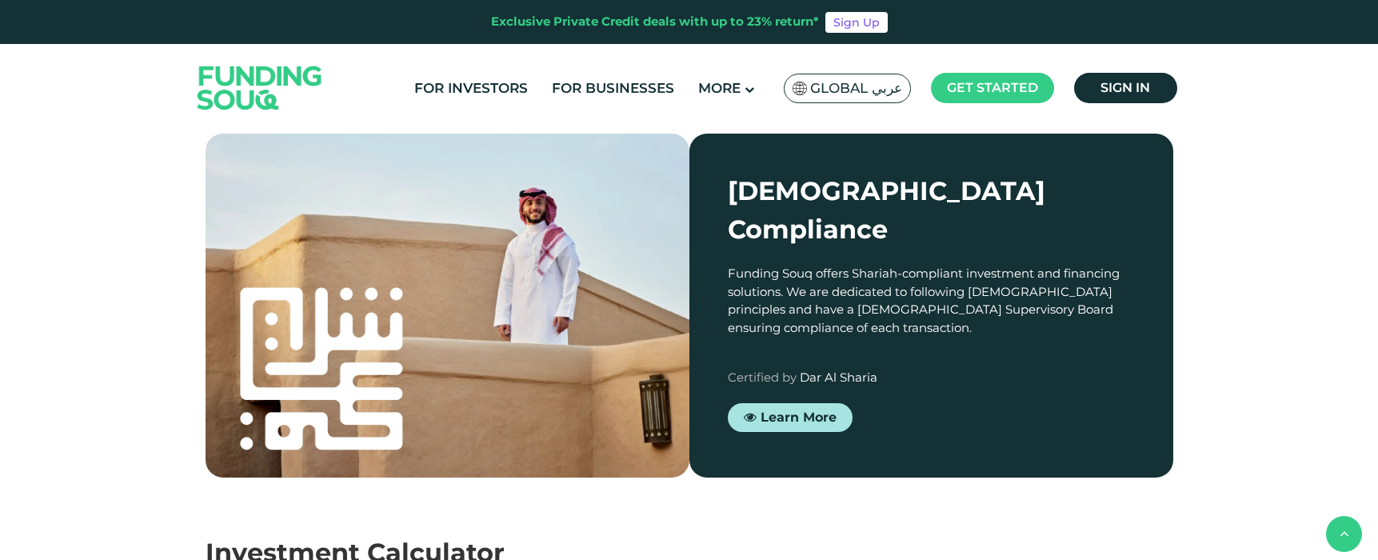
drag, startPoint x: 568, startPoint y: 204, endPoint x: 642, endPoint y: 307, distance: 127.2
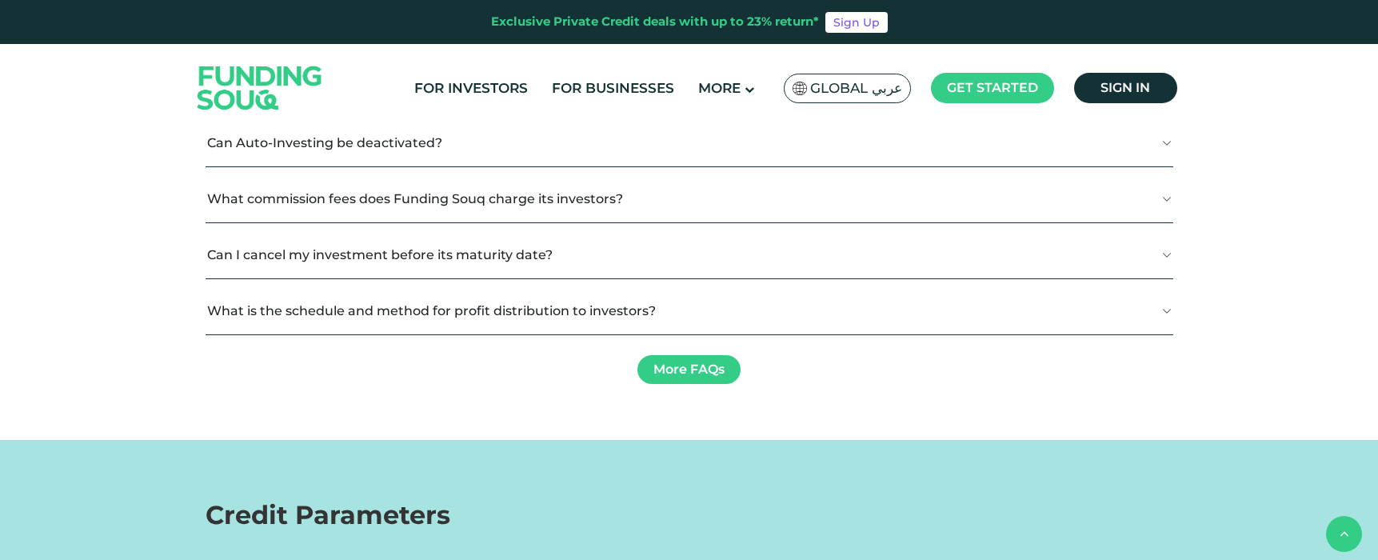
scroll to position [2534, 0]
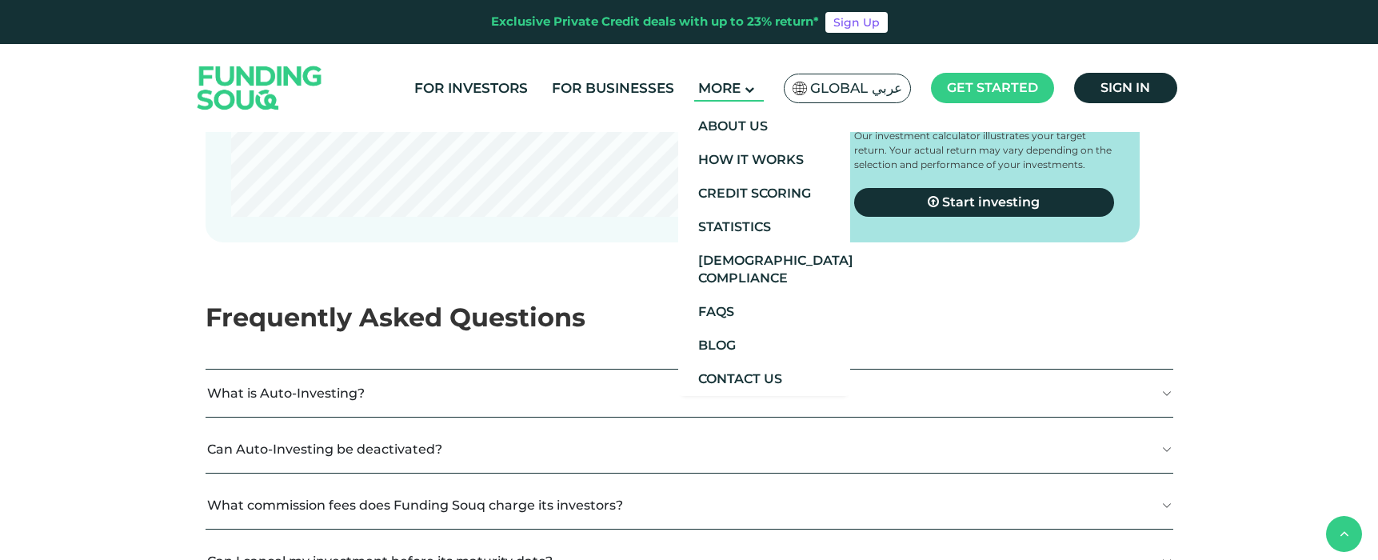
click at [721, 92] on span "More" at bounding box center [719, 88] width 42 height 16
click at [730, 192] on link "Credit Scoring" at bounding box center [764, 194] width 172 height 34
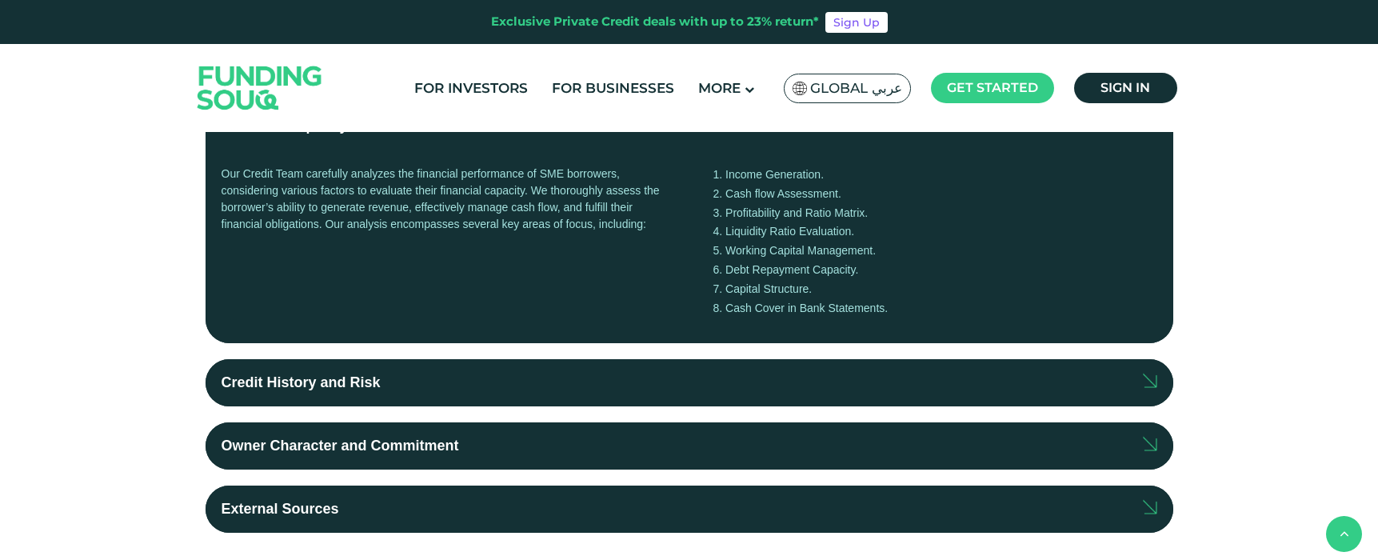
scroll to position [417, 0]
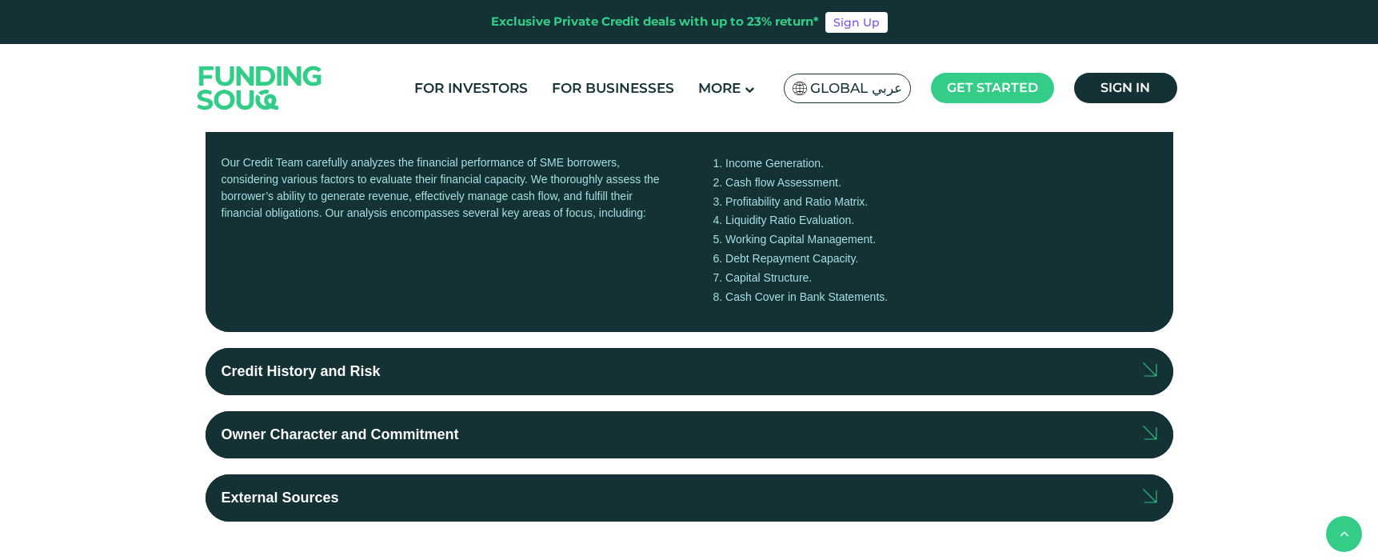
click at [678, 374] on label "Credit History and Risk" at bounding box center [690, 371] width 968 height 47
click at [0, 0] on input "Credit History and Risk" at bounding box center [0, 0] width 0 height 0
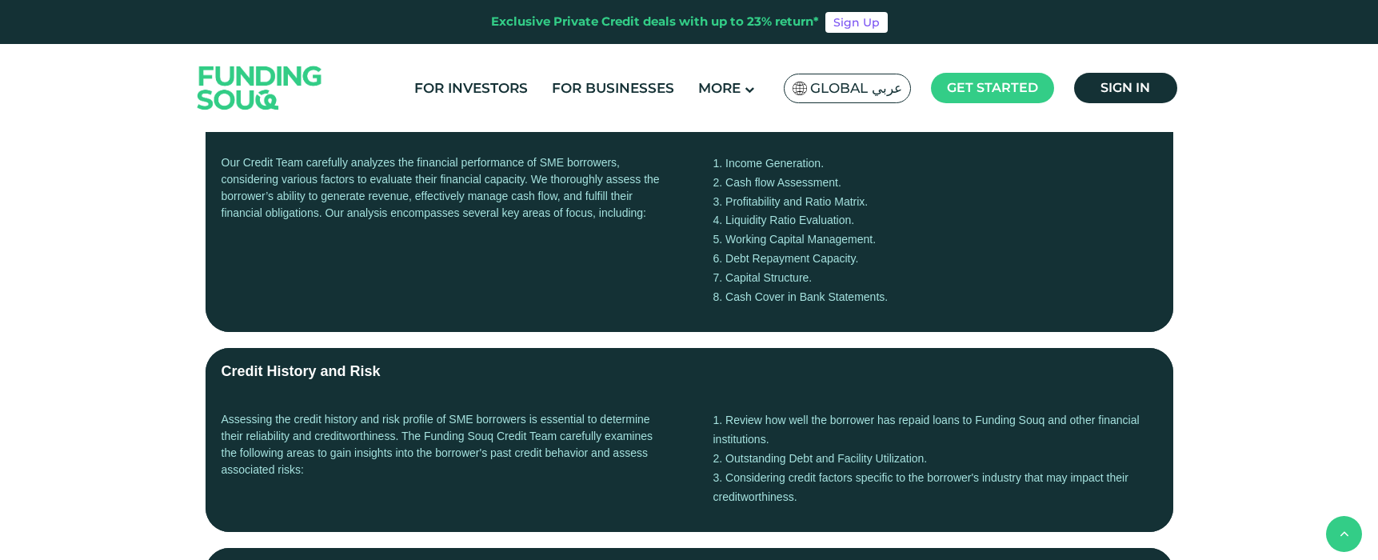
click at [678, 374] on label "Credit History and Risk" at bounding box center [690, 371] width 968 height 47
click at [0, 0] on input "Credit History and Risk" at bounding box center [0, 0] width 0 height 0
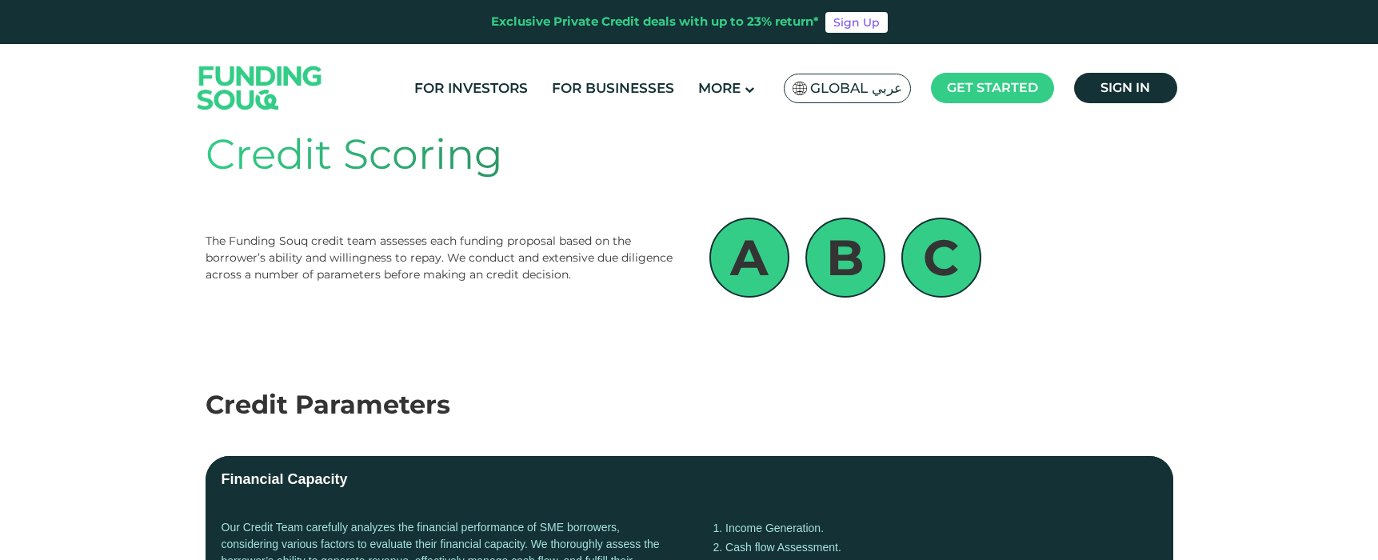
scroll to position [176, 0]
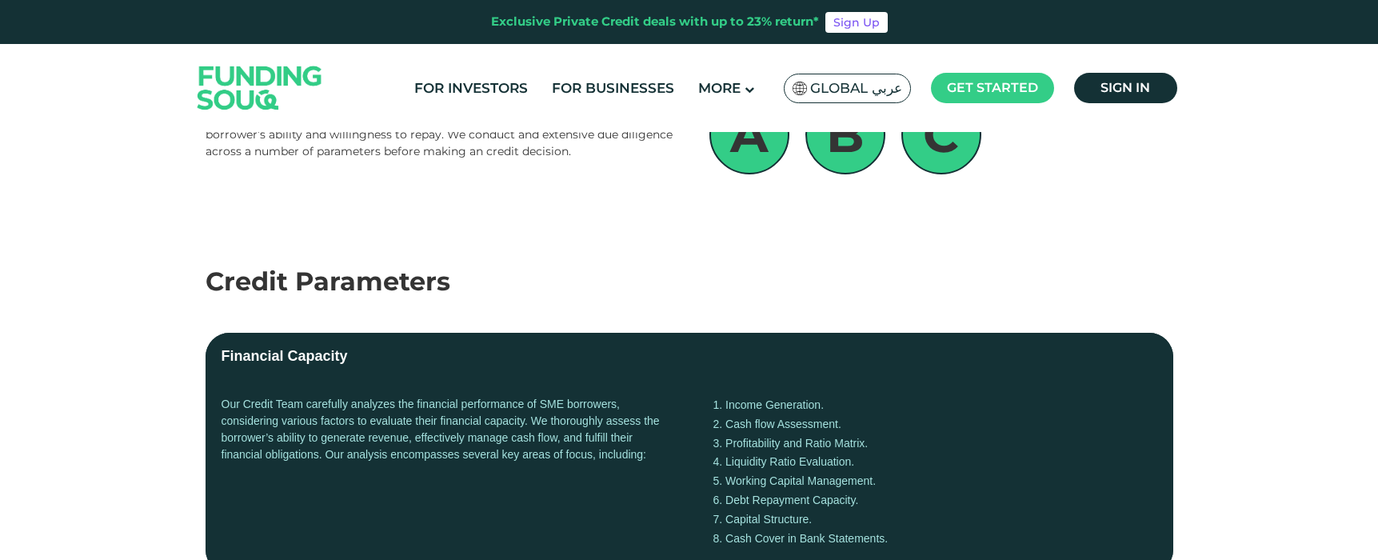
click at [325, 358] on div "Financial Capacity" at bounding box center [285, 357] width 126 height 22
click at [0, 0] on input "Financial Capacity" at bounding box center [0, 0] width 0 height 0
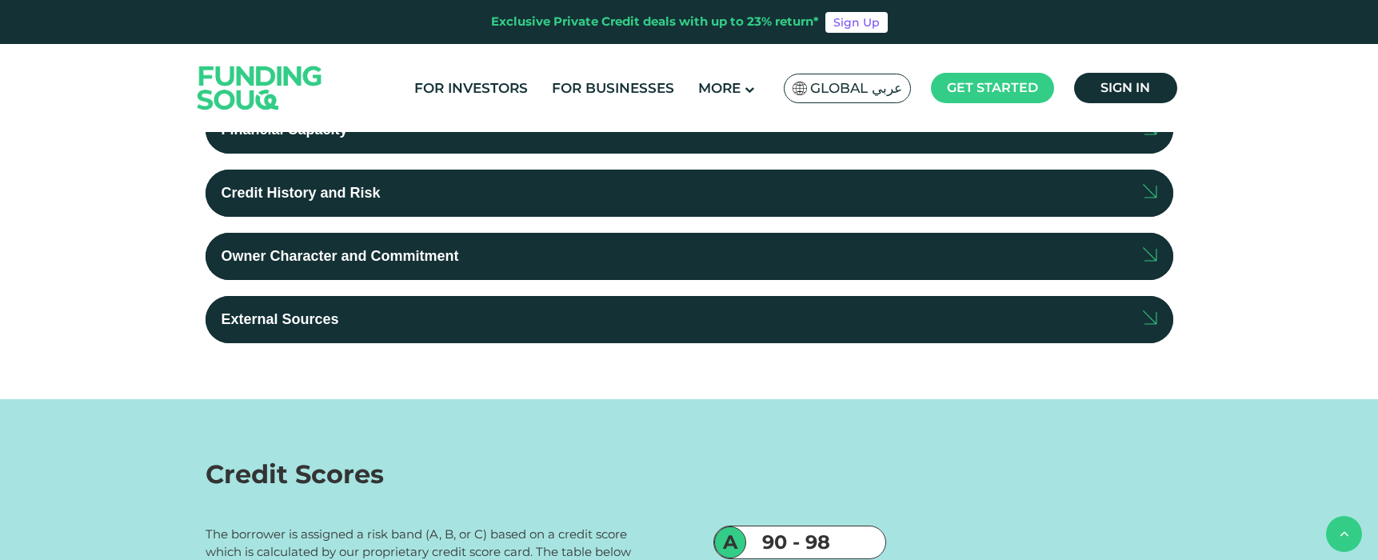
scroll to position [0, 0]
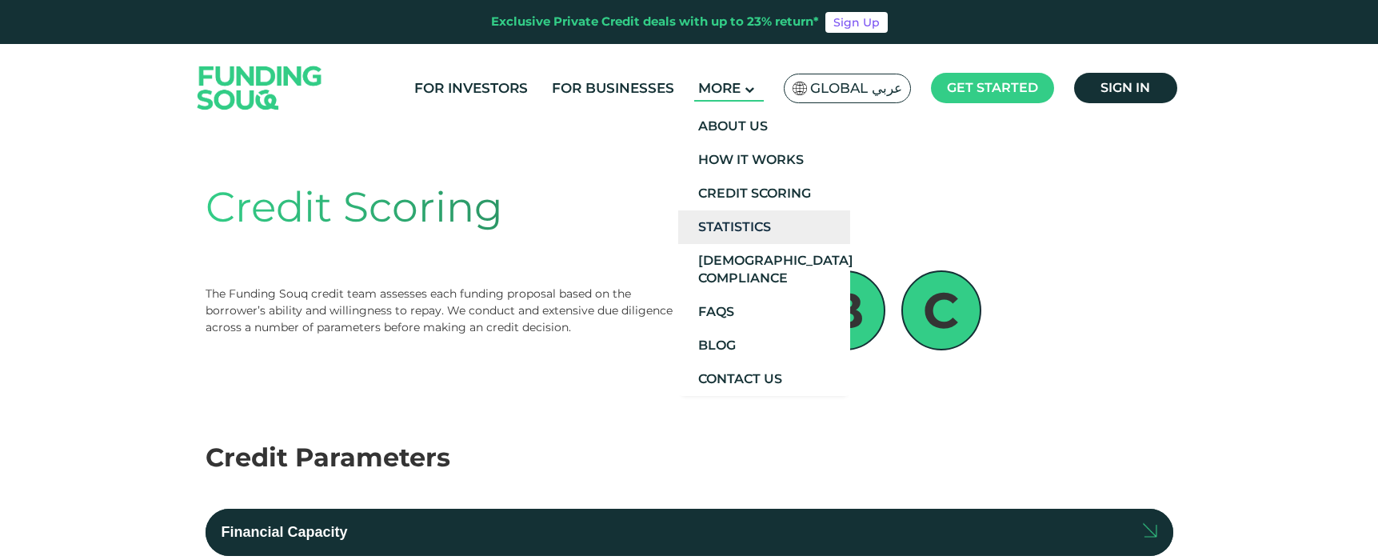
click at [727, 223] on link "Statistics" at bounding box center [764, 227] width 172 height 34
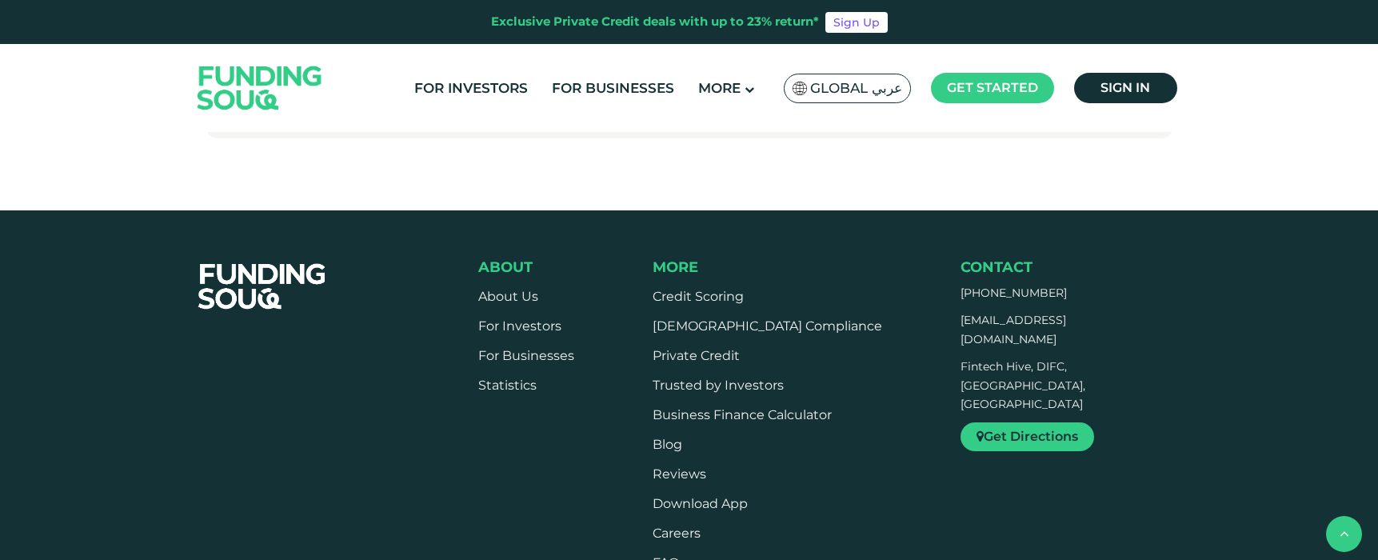
scroll to position [1123, 0]
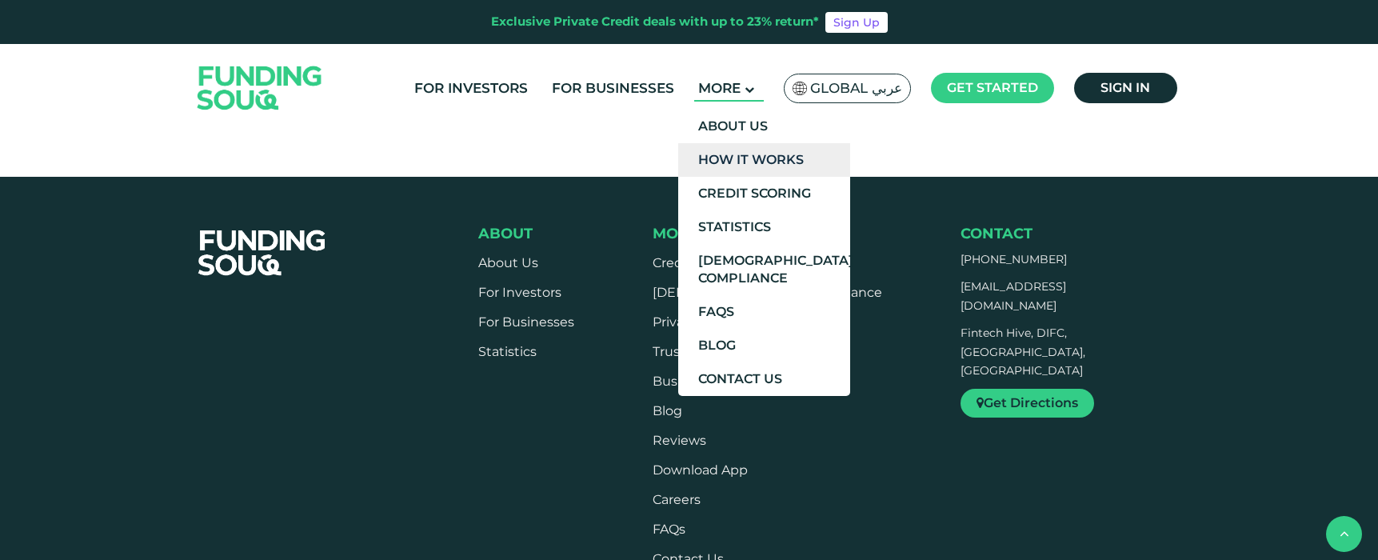
click at [732, 154] on link "How It Works" at bounding box center [764, 160] width 172 height 34
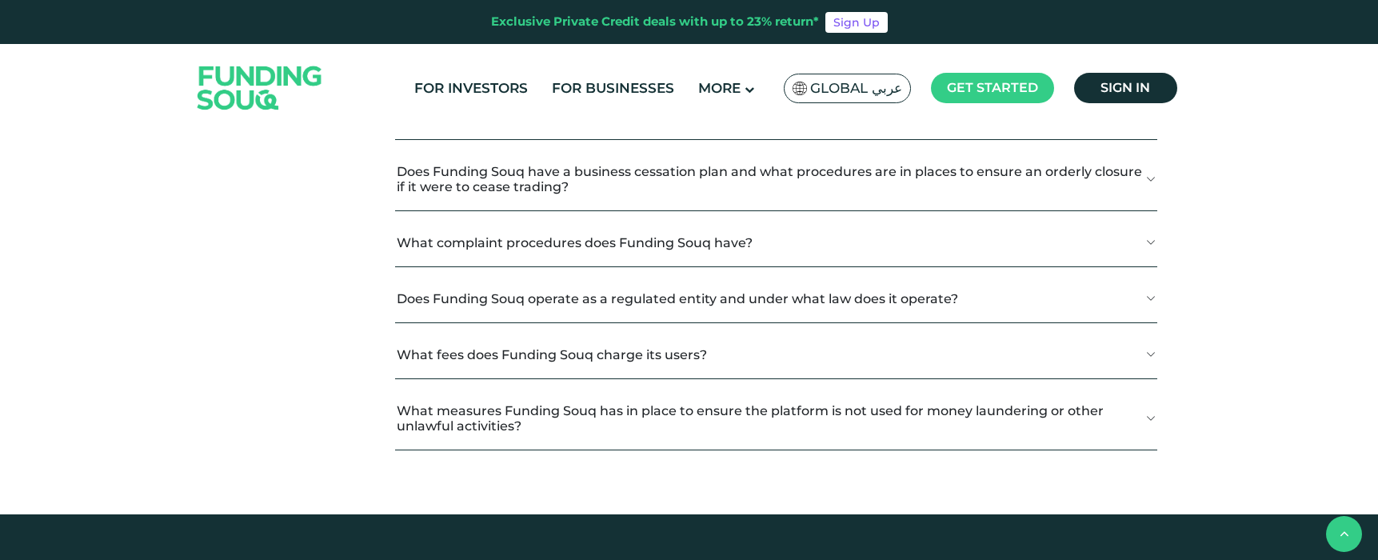
scroll to position [2072, 0]
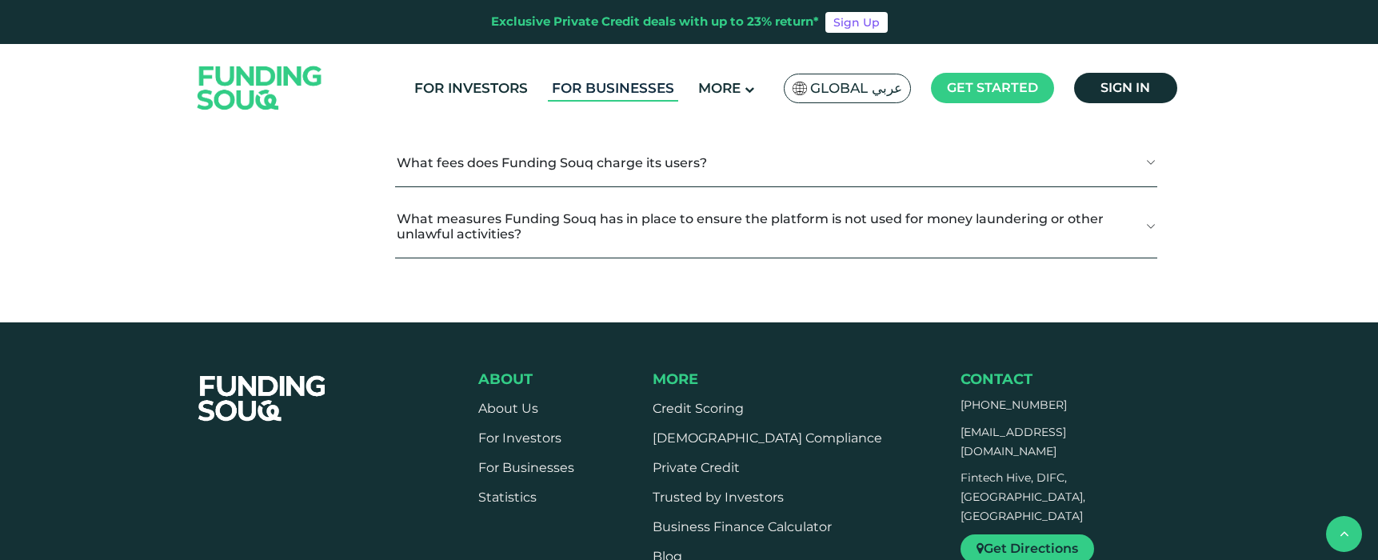
click at [637, 87] on link "For Businesses" at bounding box center [613, 88] width 130 height 26
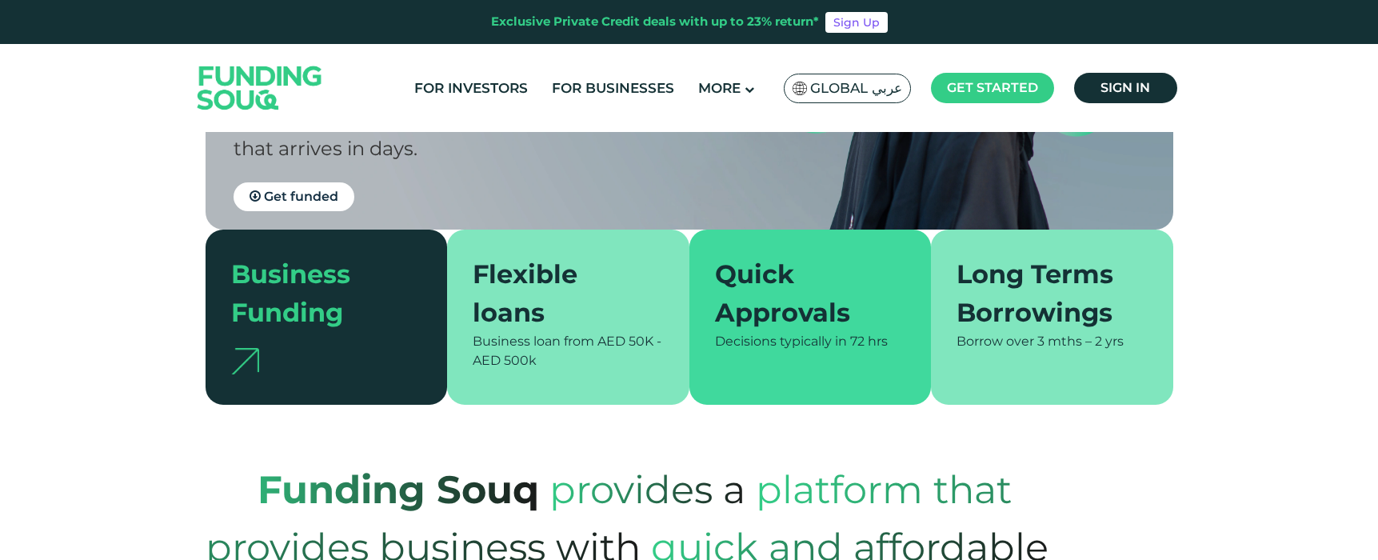
scroll to position [457, 0]
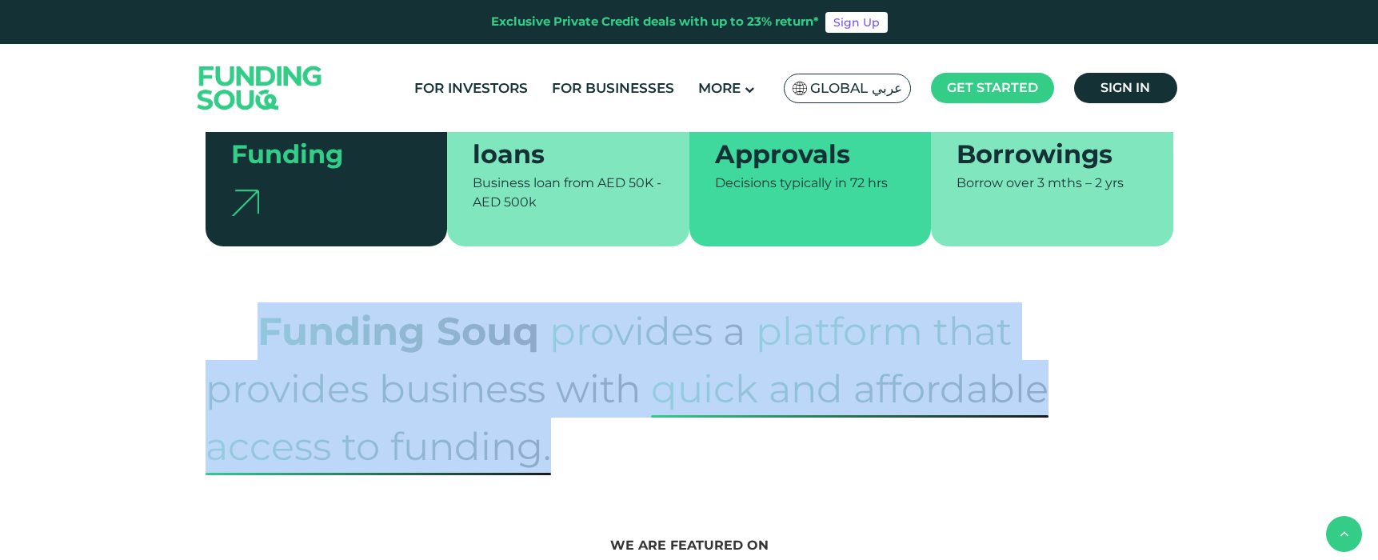
drag, startPoint x: 261, startPoint y: 322, endPoint x: 579, endPoint y: 445, distance: 341.3
click at [579, 445] on p "Funding Souq provides a platform that provides business with quick and affordab…" at bounding box center [690, 388] width 968 height 173
copy p "Funding Souq provides a platform that provides business with quick and affordab…"
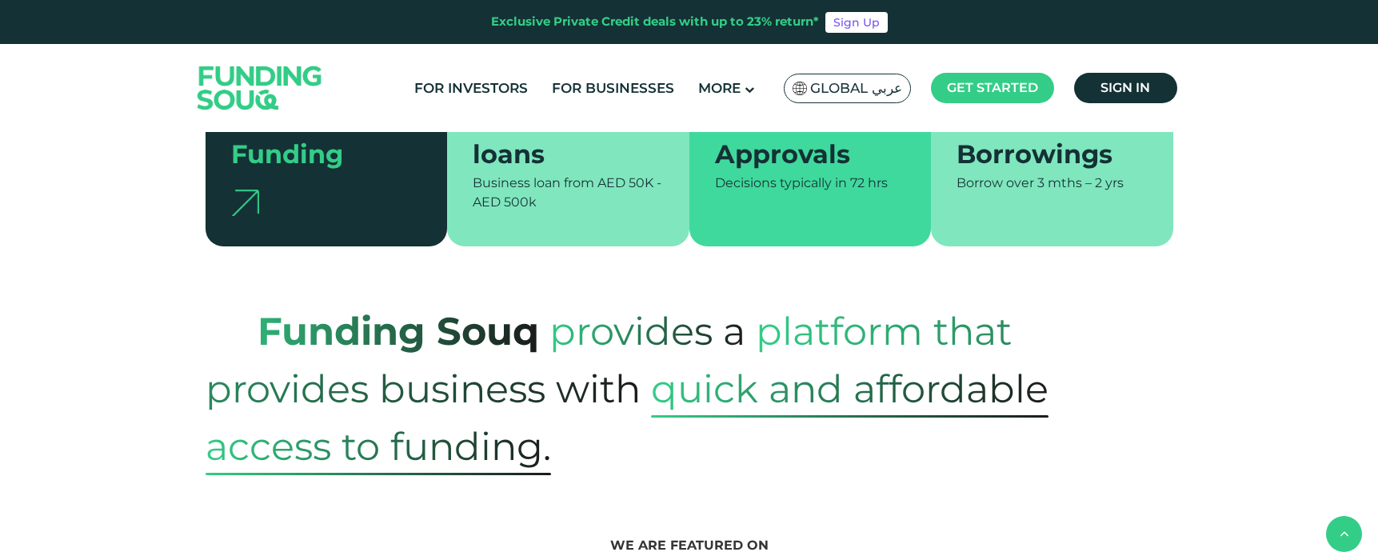
click at [579, 445] on p "Funding Souq provides a platform that provides business with quick and affordab…" at bounding box center [690, 388] width 968 height 173
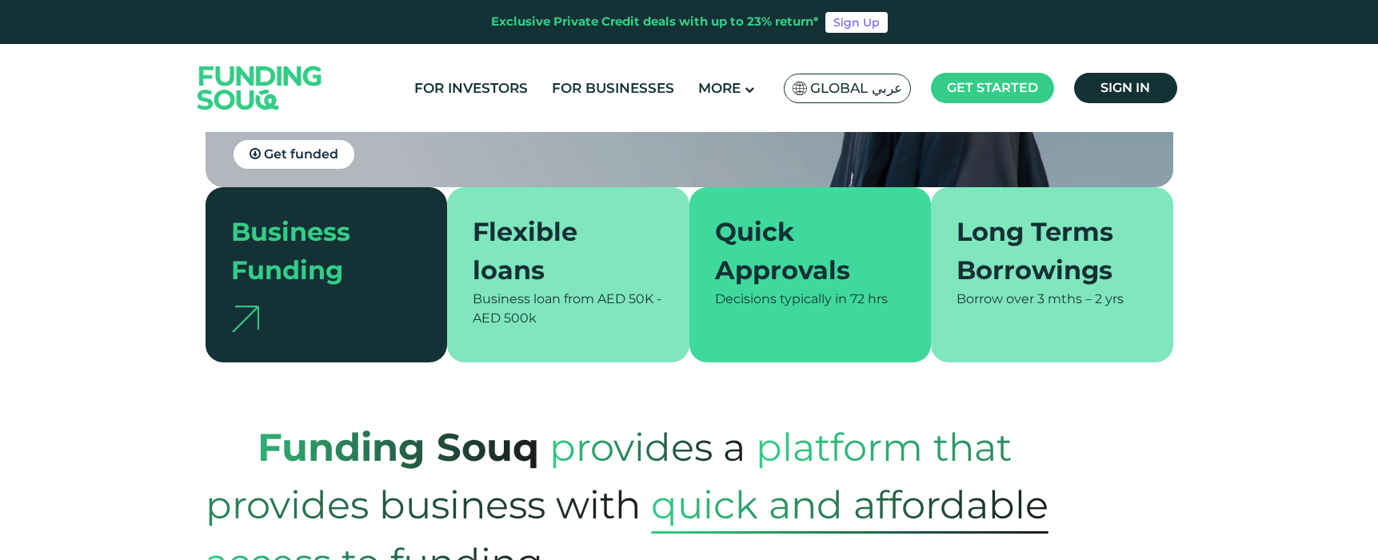
scroll to position [429, 0]
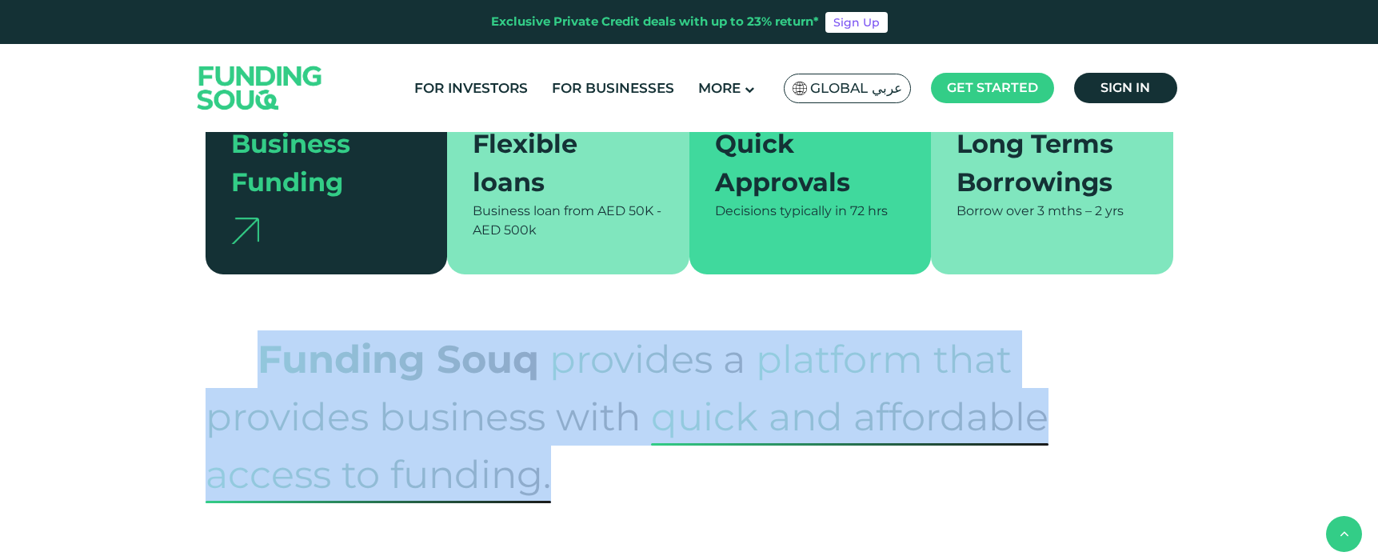
drag, startPoint x: 256, startPoint y: 349, endPoint x: 549, endPoint y: 484, distance: 322.4
click at [549, 484] on p "Funding Souq provides a platform that provides business with quick and affordab…" at bounding box center [690, 416] width 968 height 173
copy p "Funding Souq provides a platform that provides business with quick and affordab…"
click at [549, 484] on span "access to funding." at bounding box center [379, 474] width 346 height 58
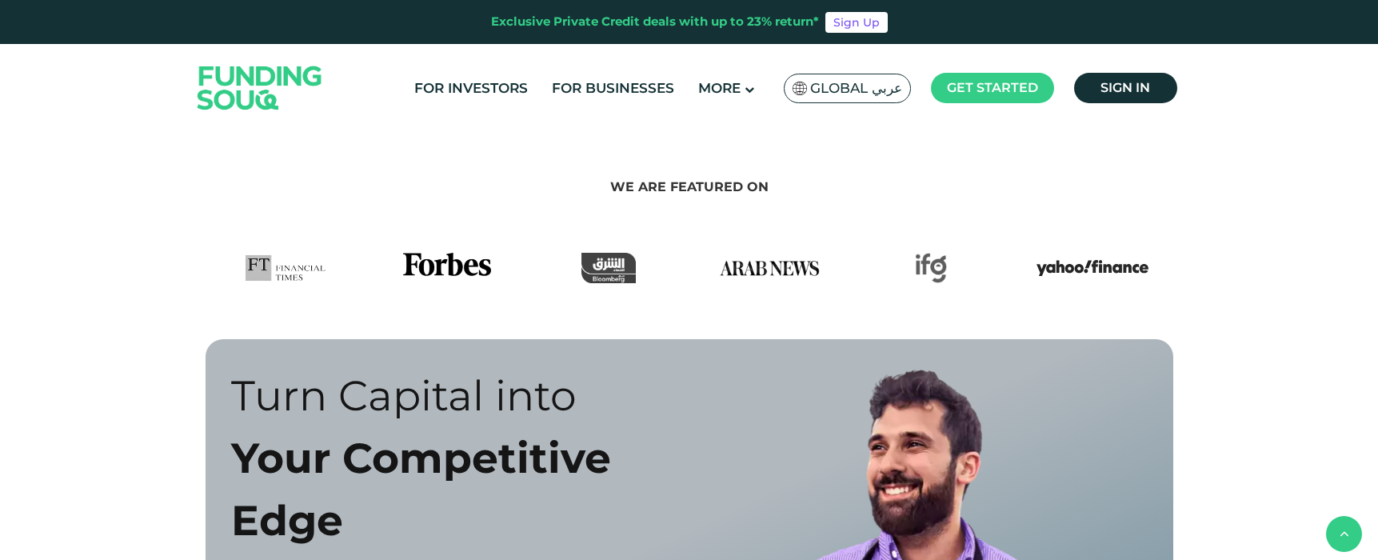
scroll to position [817, 0]
click at [151, 187] on section "We are featured on" at bounding box center [689, 198] width 1378 height 166
